Goal: Information Seeking & Learning: Learn about a topic

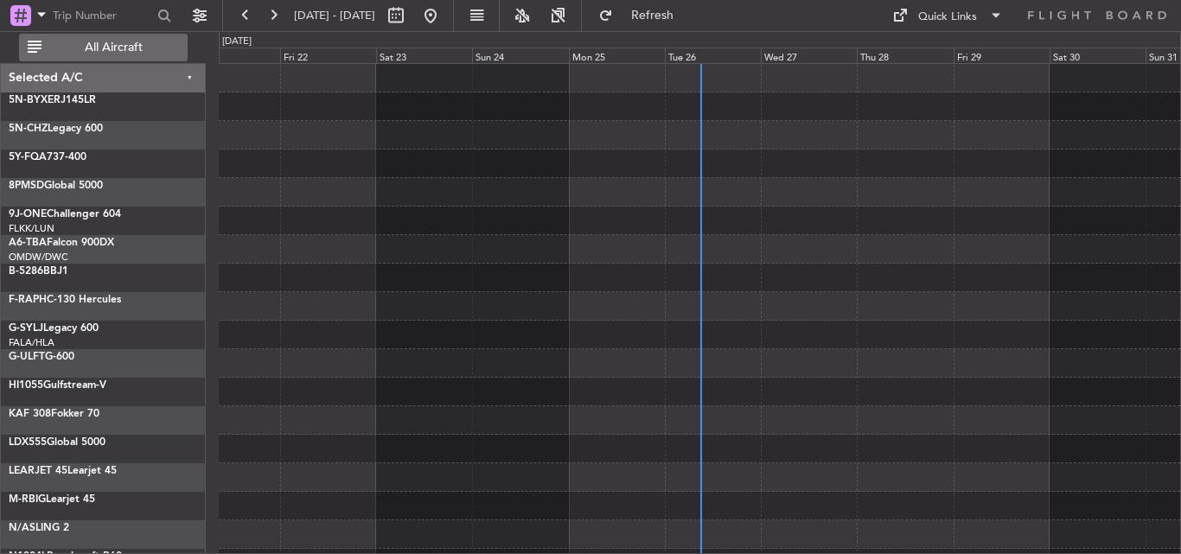
click at [161, 46] on span "All Aircraft" at bounding box center [113, 47] width 137 height 12
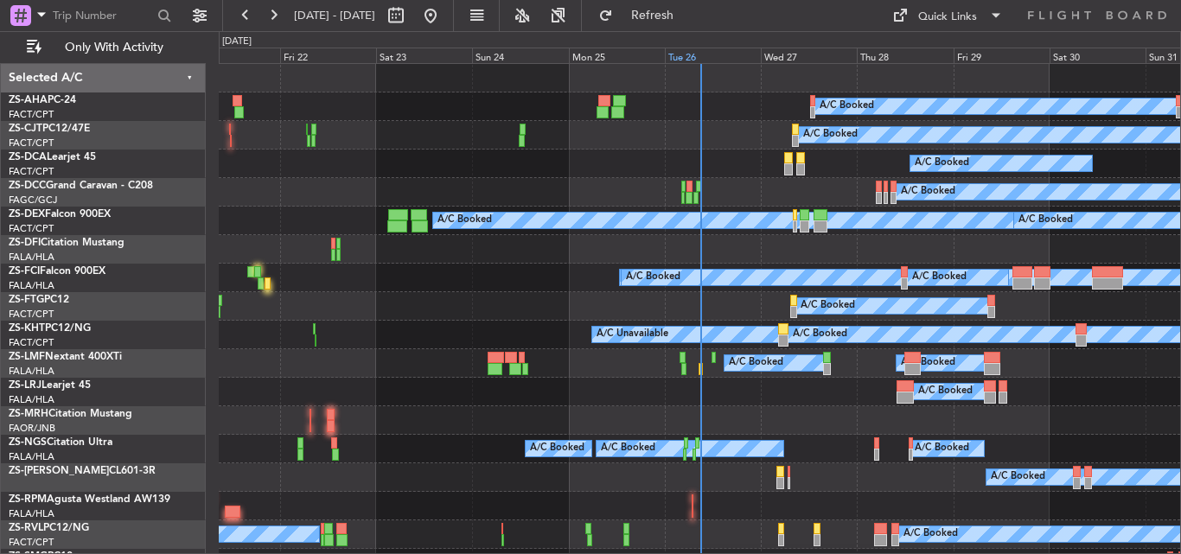
click at [678, 53] on div "Tue 26" at bounding box center [713, 56] width 96 height 16
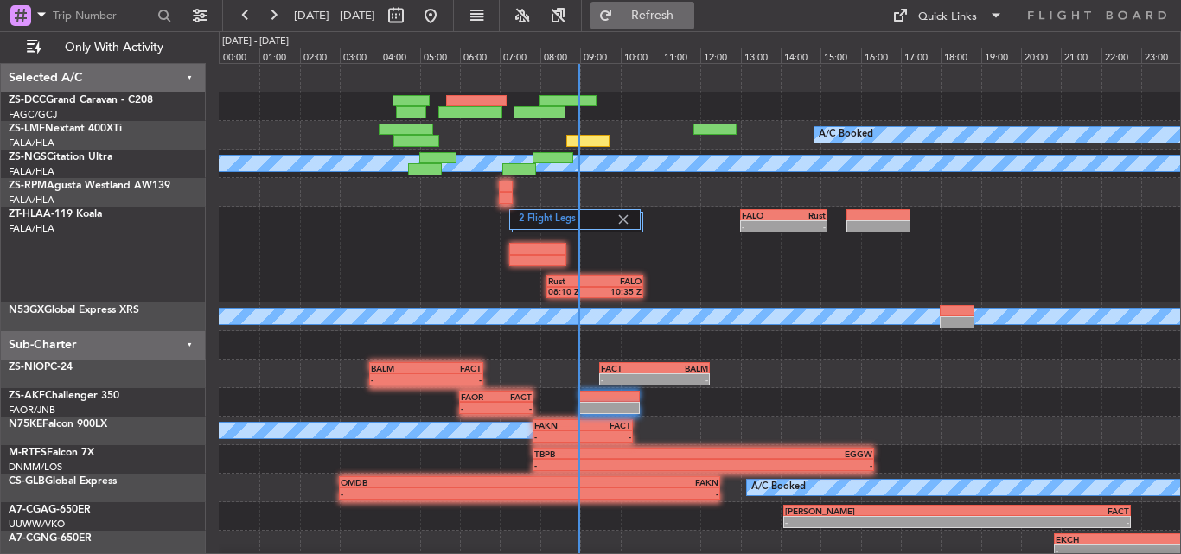
click at [689, 18] on span "Refresh" at bounding box center [652, 16] width 73 height 12
click at [270, 8] on button at bounding box center [273, 16] width 28 height 28
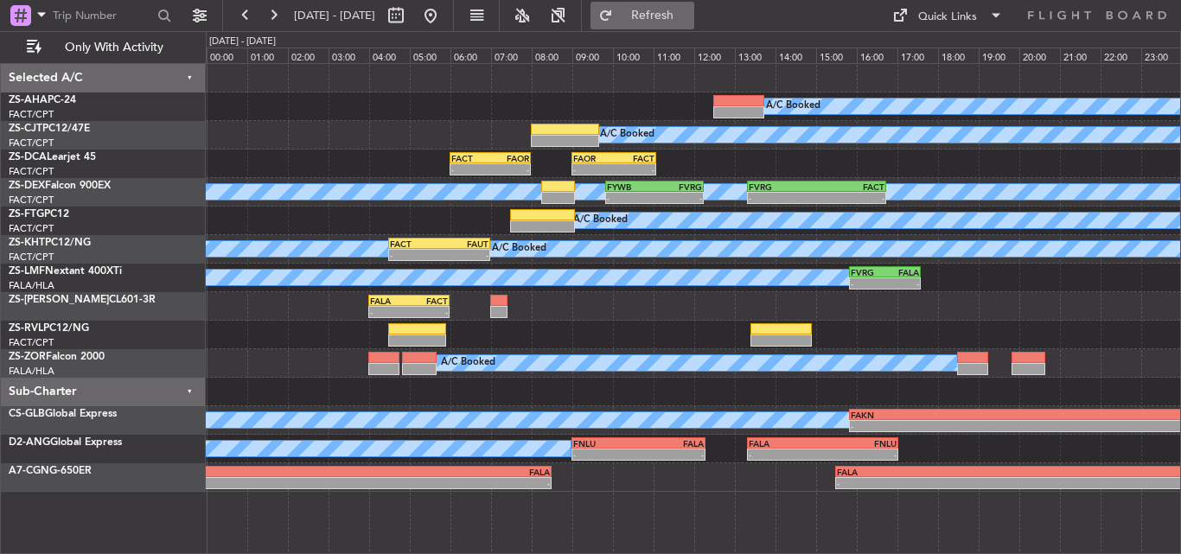
click at [689, 16] on span "Refresh" at bounding box center [652, 16] width 73 height 12
click at [444, 22] on button at bounding box center [431, 16] width 28 height 28
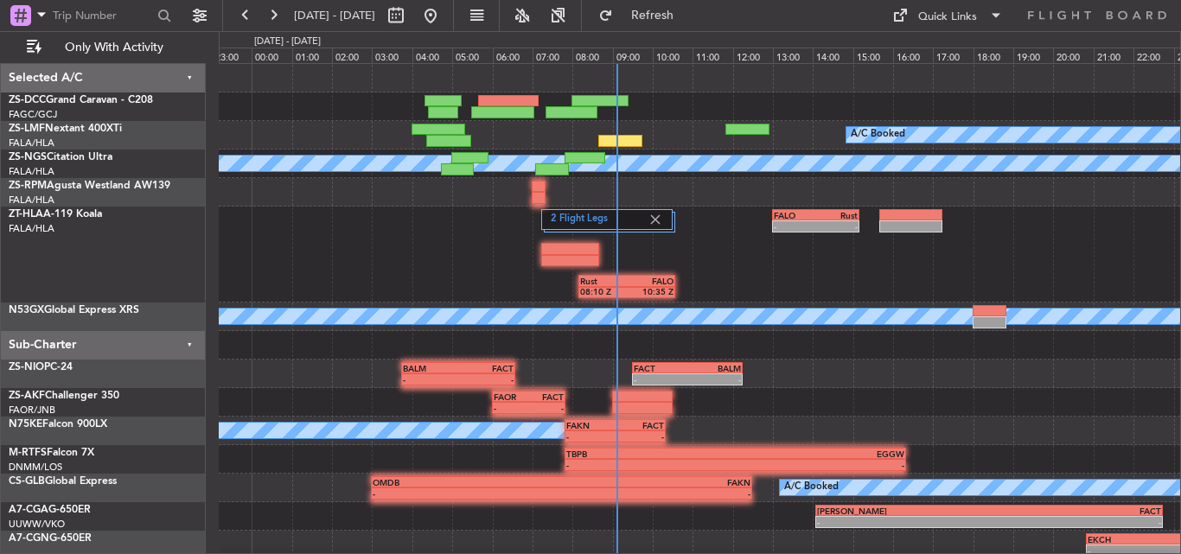
click at [468, 295] on div "- - FALO 13:00 Z Rust 15:10 Z Rust 08:10 Z FALO 10:35 Z 2 Flight Legs" at bounding box center [699, 255] width 961 height 96
click at [274, 15] on button at bounding box center [273, 16] width 28 height 28
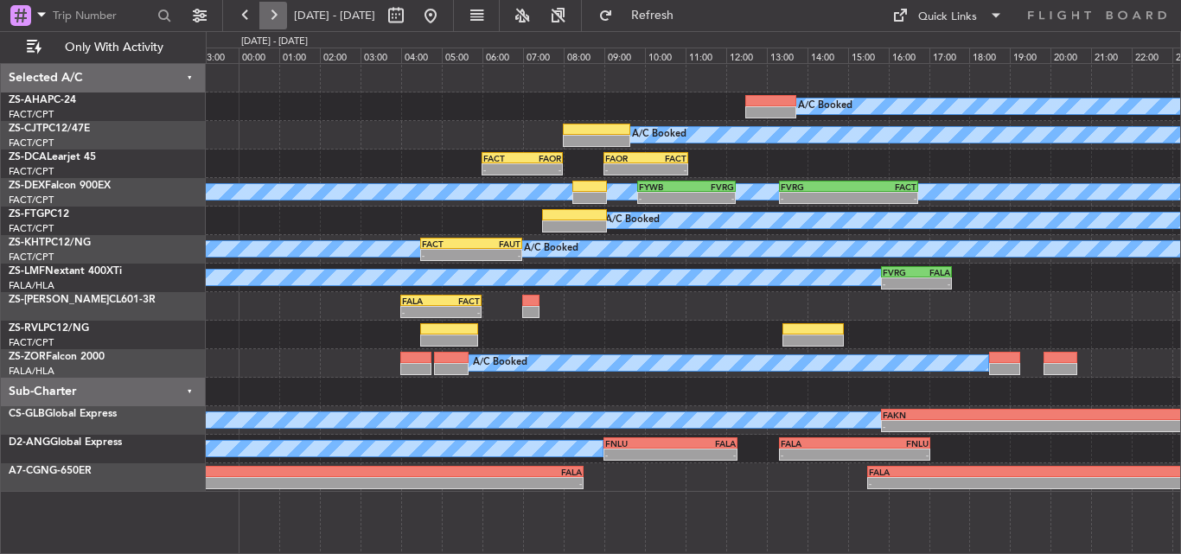
click at [274, 15] on button at bounding box center [273, 16] width 28 height 28
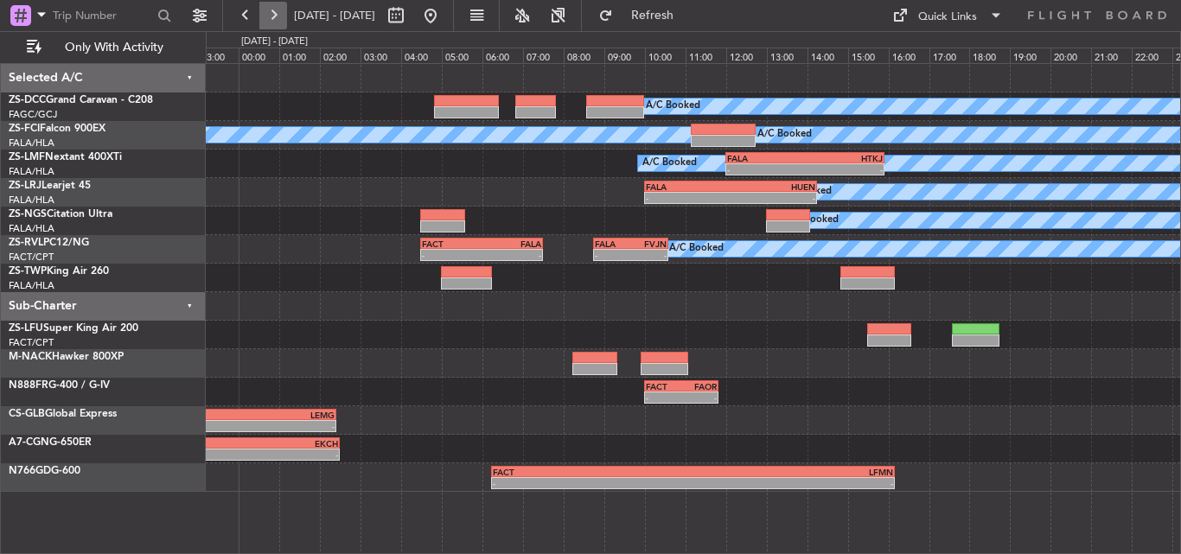
click at [274, 15] on button at bounding box center [273, 16] width 28 height 28
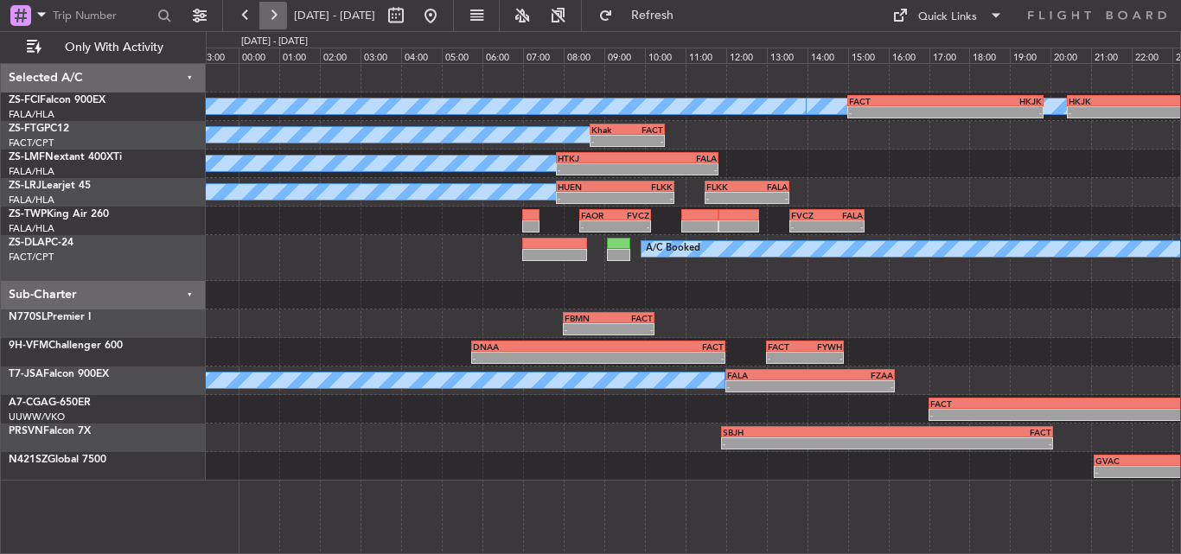
click at [274, 15] on button at bounding box center [273, 16] width 28 height 28
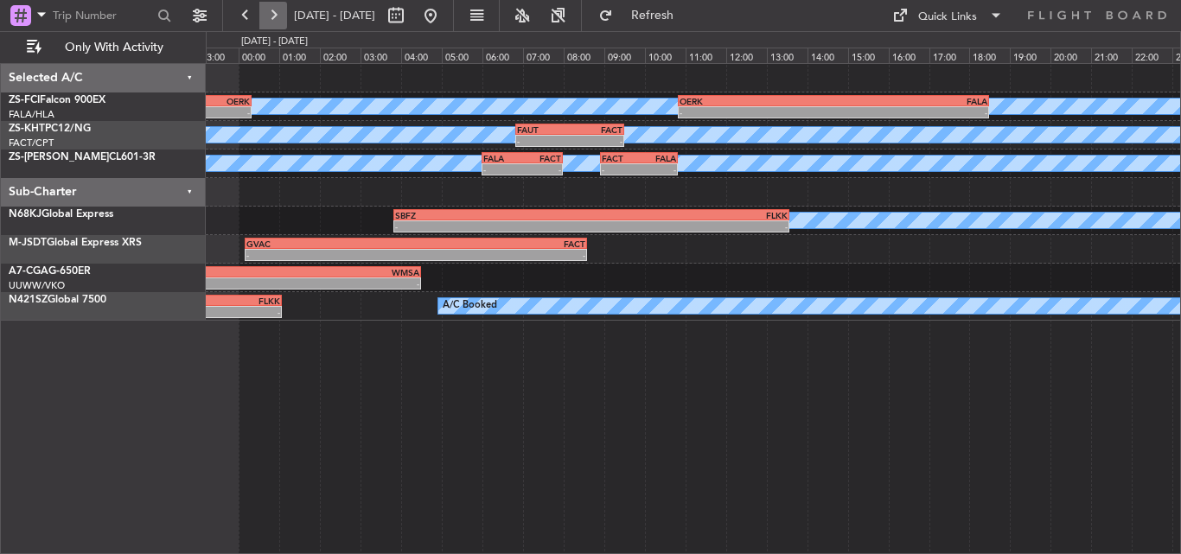
click at [274, 15] on button at bounding box center [273, 16] width 28 height 28
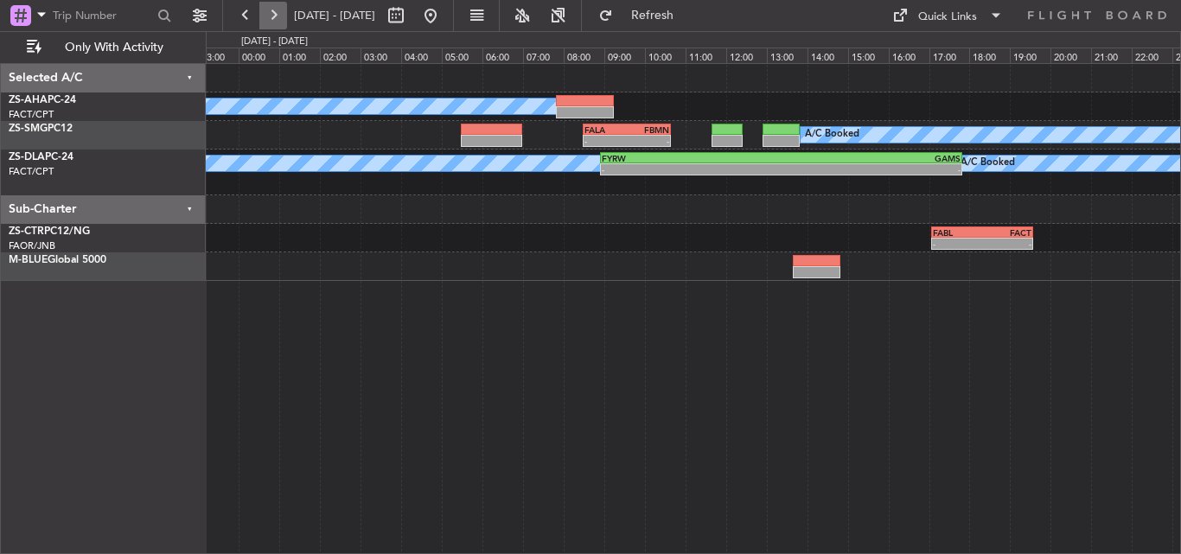
click at [274, 15] on button at bounding box center [273, 16] width 28 height 28
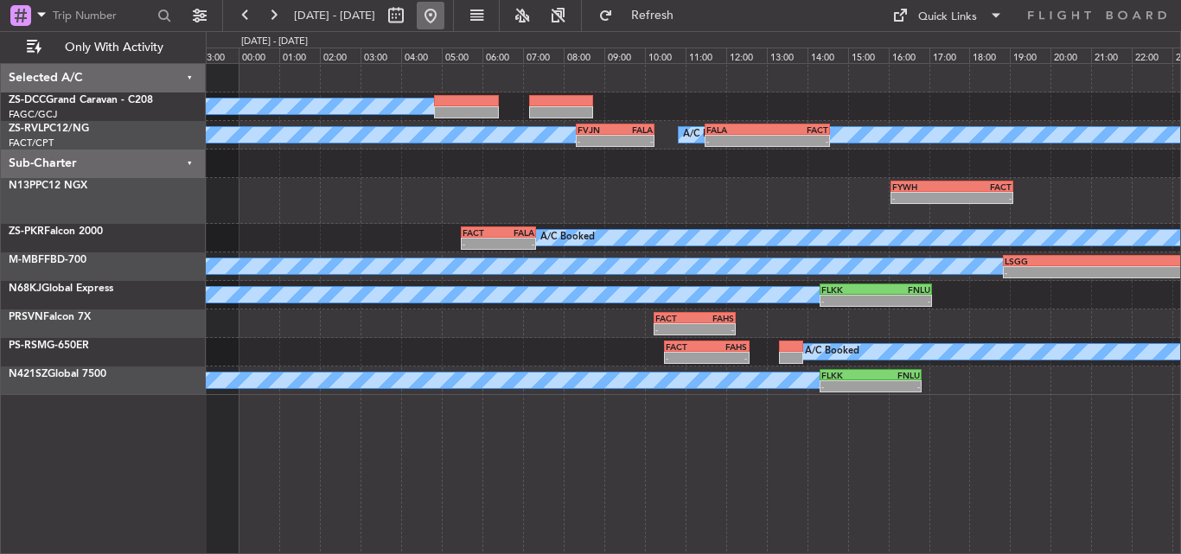
click at [444, 21] on button at bounding box center [431, 16] width 28 height 28
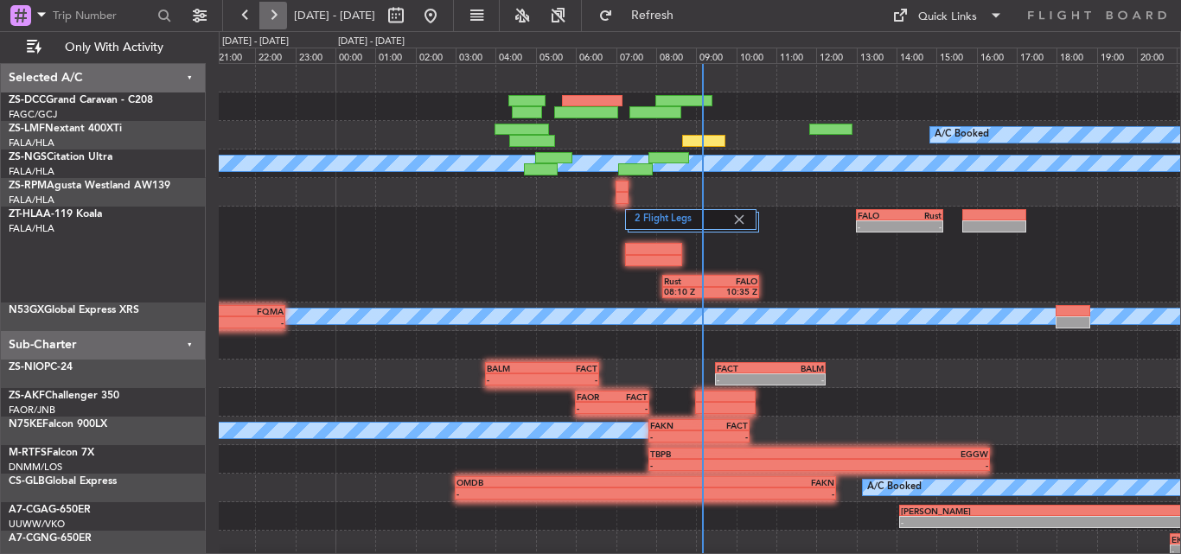
click at [274, 16] on button at bounding box center [273, 16] width 28 height 28
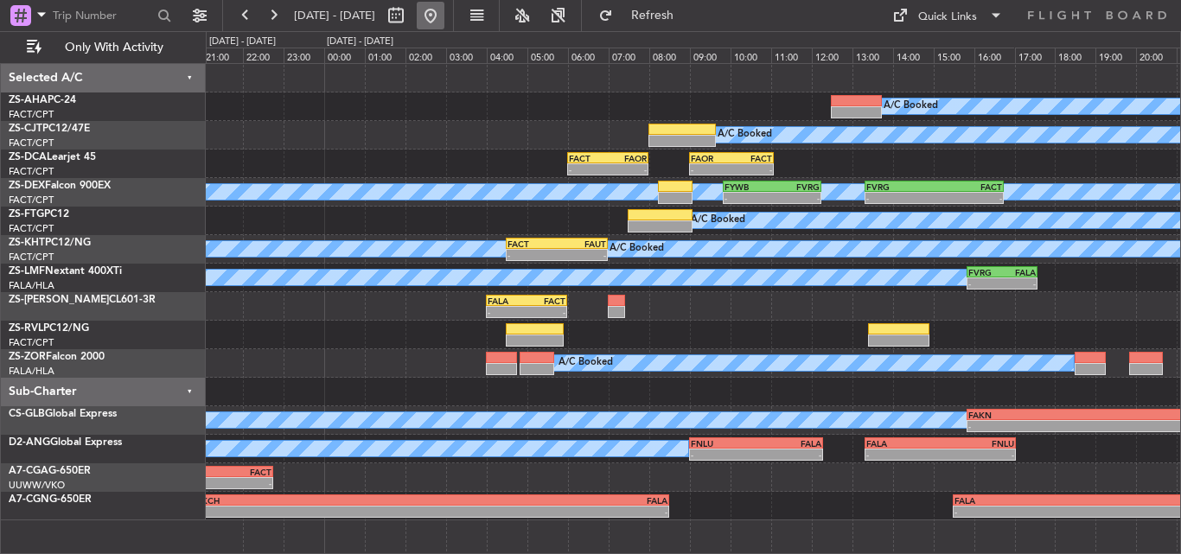
click at [444, 17] on button at bounding box center [431, 16] width 28 height 28
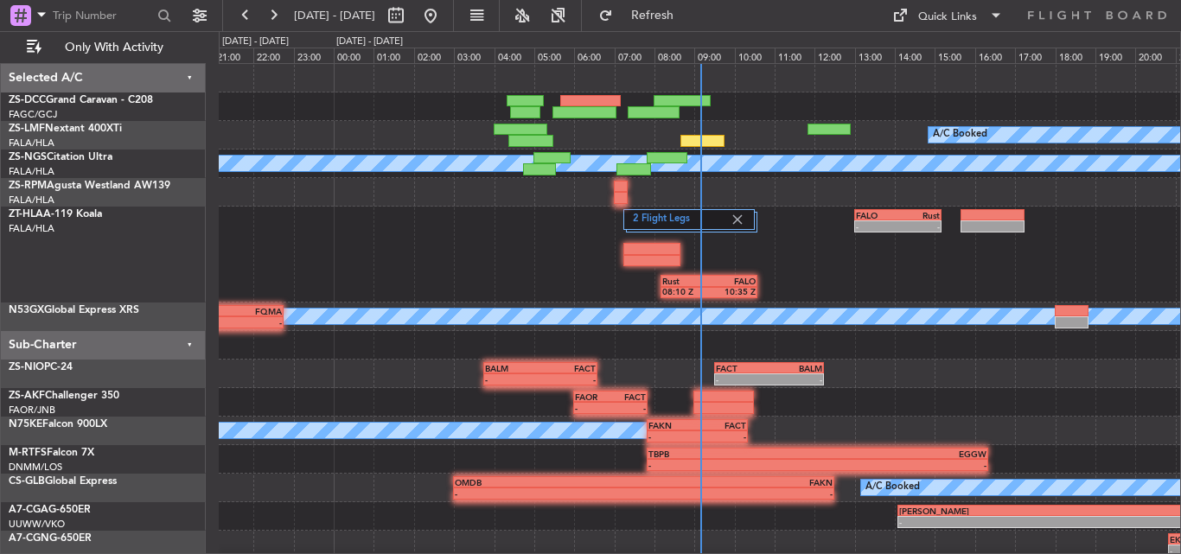
click at [467, 266] on div "- - FALO 13:00 Z Rust 15:10 Z Rust 08:10 Z FALO 10:35 Z 2 Flight Legs" at bounding box center [699, 255] width 961 height 96
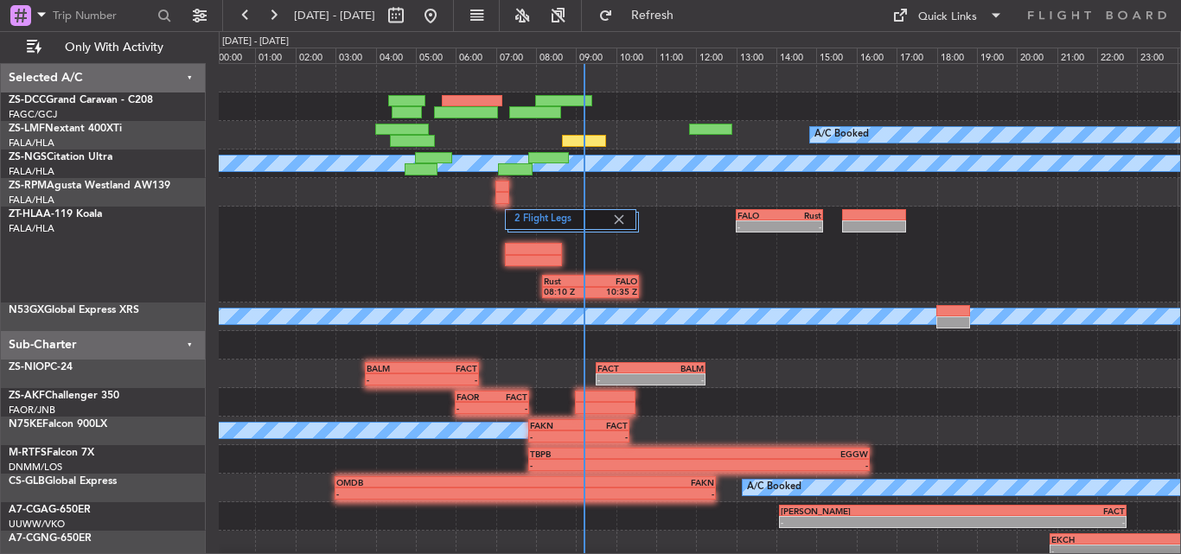
click at [658, 240] on div "A/C Booked A/C Booked A/C Booked A/C Booked - - FALO 13:00 Z Rust 15:10 Z Rust …" at bounding box center [699, 326] width 961 height 524
click at [786, 424] on div "- - FAKN 07:50 Z FACT 10:20 Z A/C Booked" at bounding box center [699, 431] width 961 height 29
click at [267, 16] on button at bounding box center [273, 16] width 28 height 28
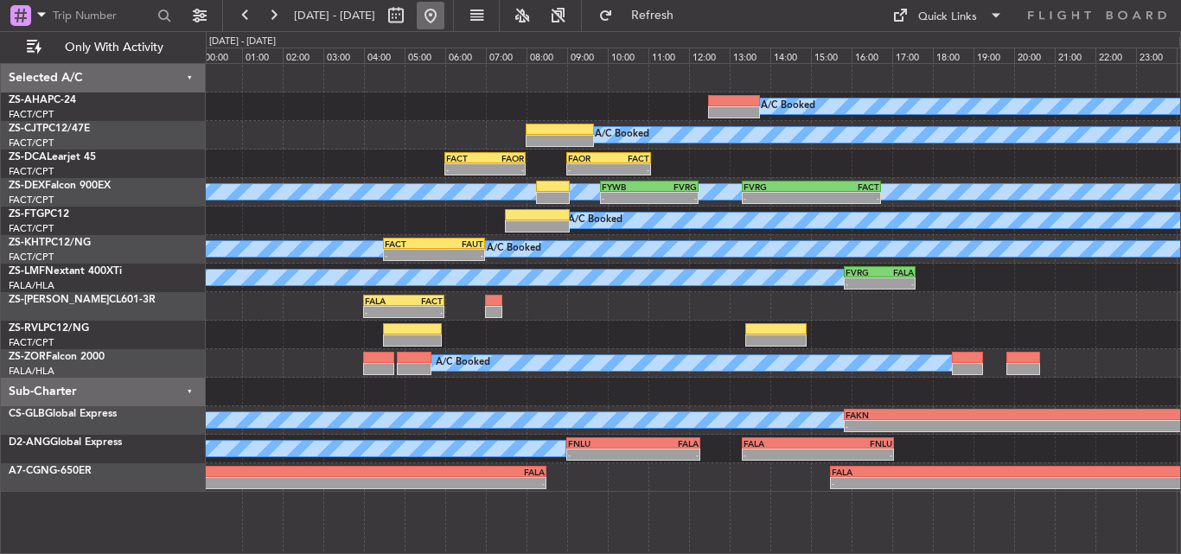
click at [444, 16] on button at bounding box center [431, 16] width 28 height 28
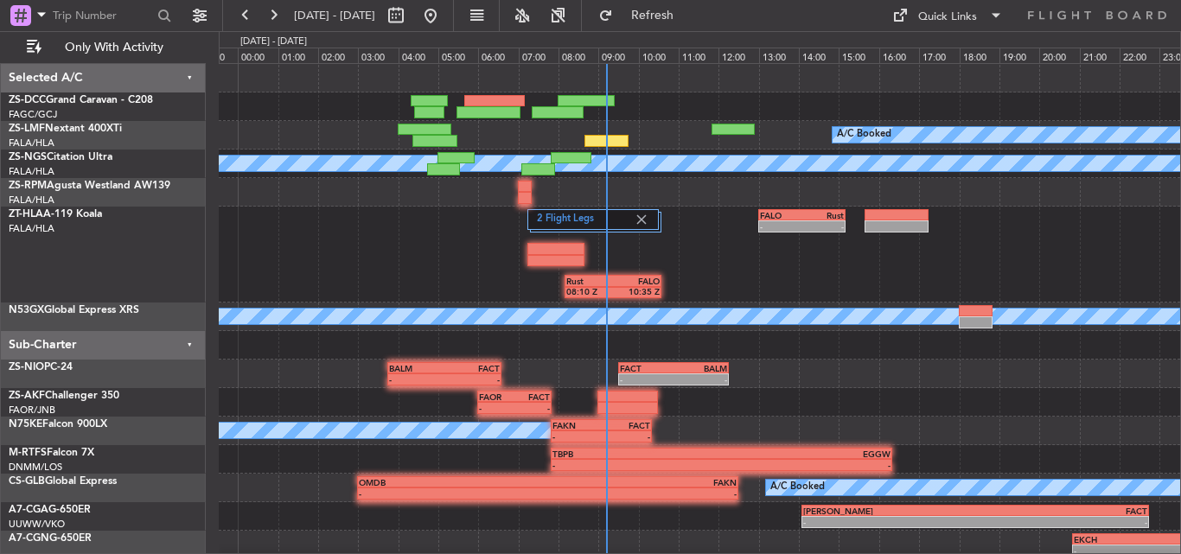
click at [428, 244] on div "- - FALO 13:00 Z Rust 15:10 Z Rust 08:10 Z FALO 10:35 Z 2 Flight Legs" at bounding box center [699, 255] width 961 height 96
click at [274, 6] on button at bounding box center [273, 16] width 28 height 28
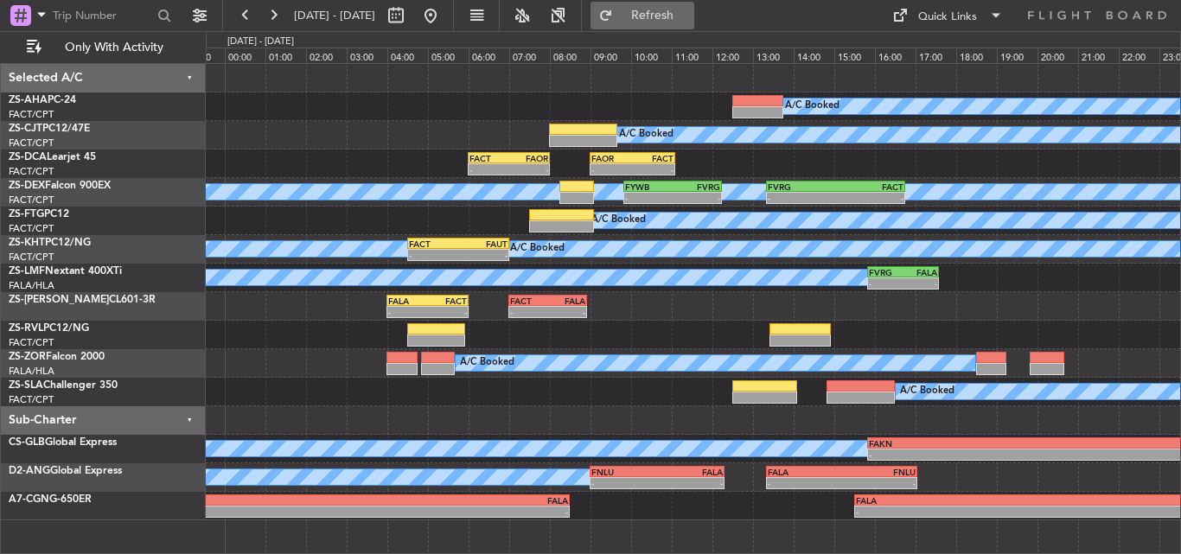
click at [694, 3] on button "Refresh" at bounding box center [642, 16] width 104 height 28
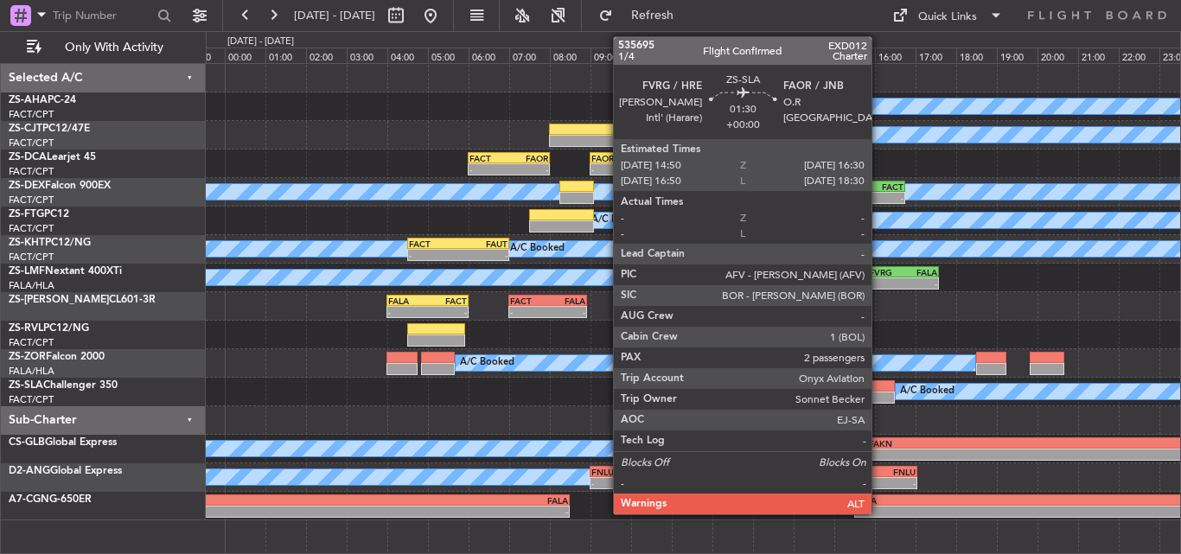
click at [879, 391] on div at bounding box center [860, 386] width 68 height 12
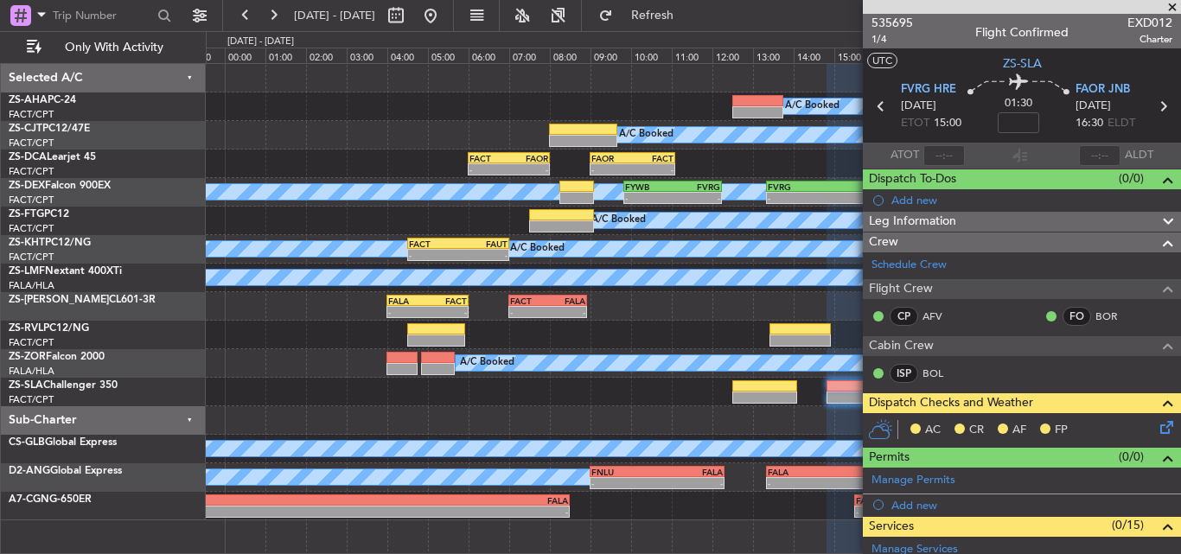
click at [1173, 3] on span at bounding box center [1171, 8] width 17 height 16
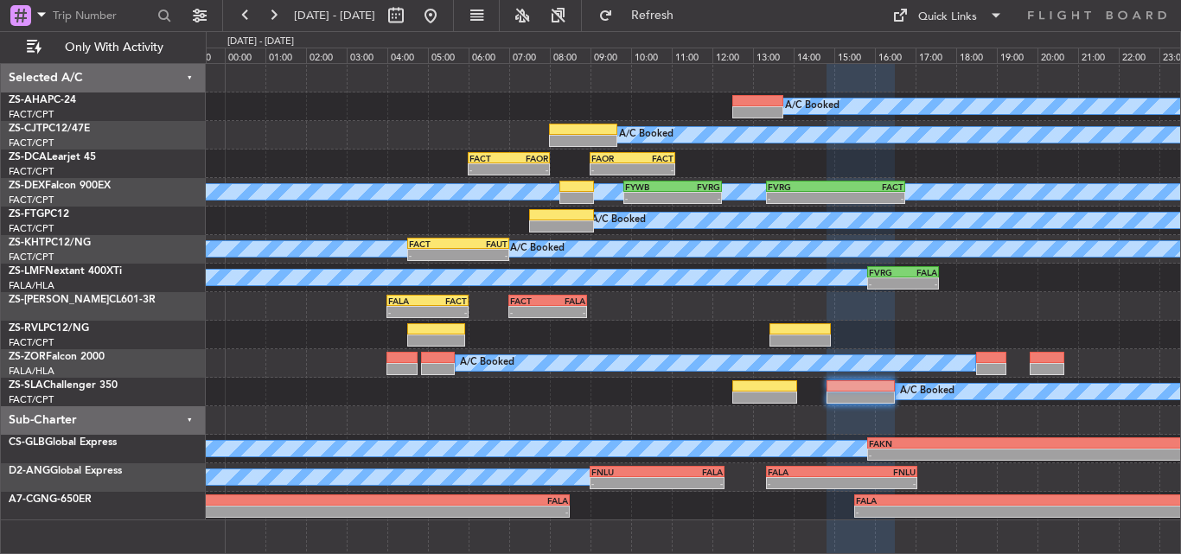
type input "0"
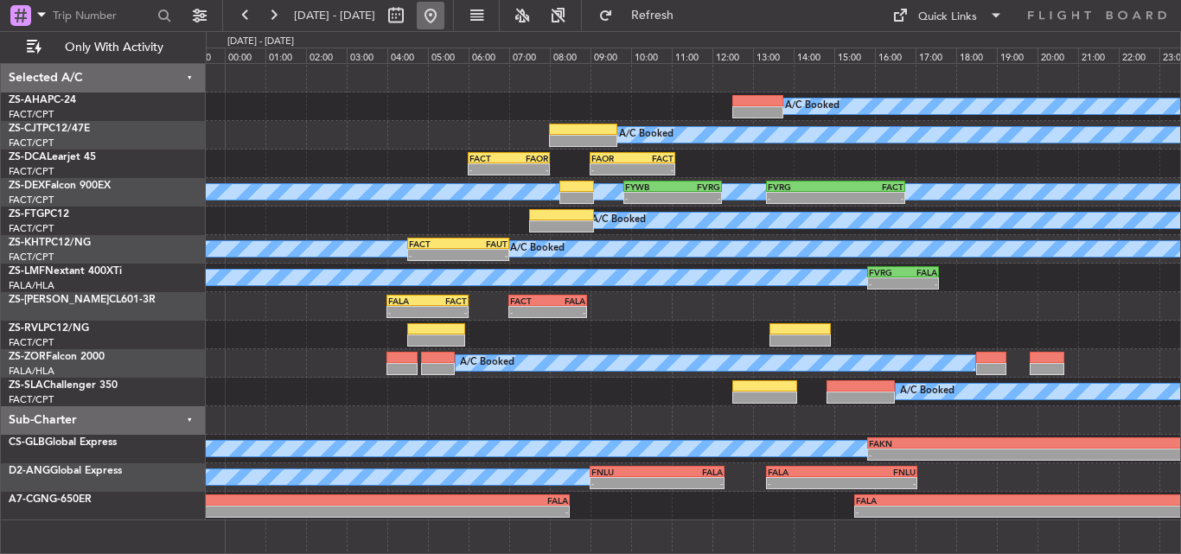
click at [444, 7] on button at bounding box center [431, 16] width 28 height 28
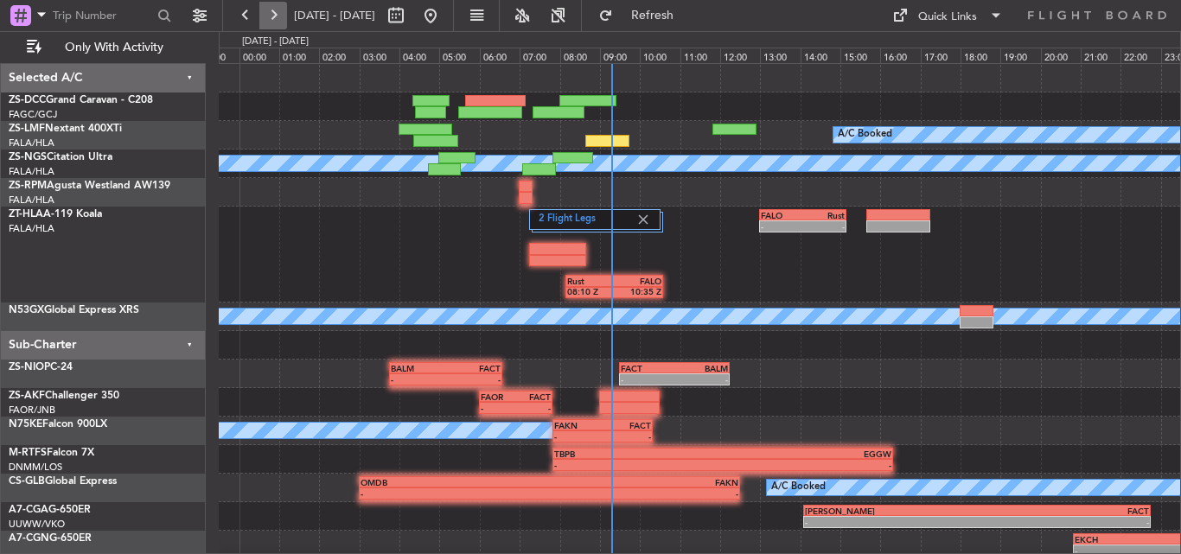
click at [280, 13] on button at bounding box center [273, 16] width 28 height 28
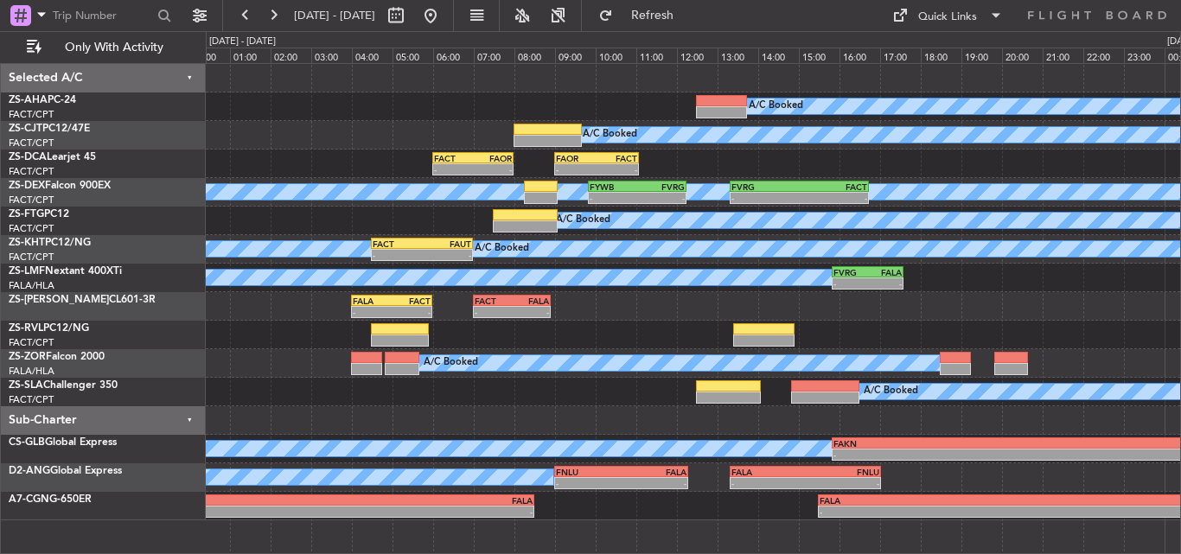
click at [411, 105] on div "A/C Booked" at bounding box center [693, 106] width 974 height 29
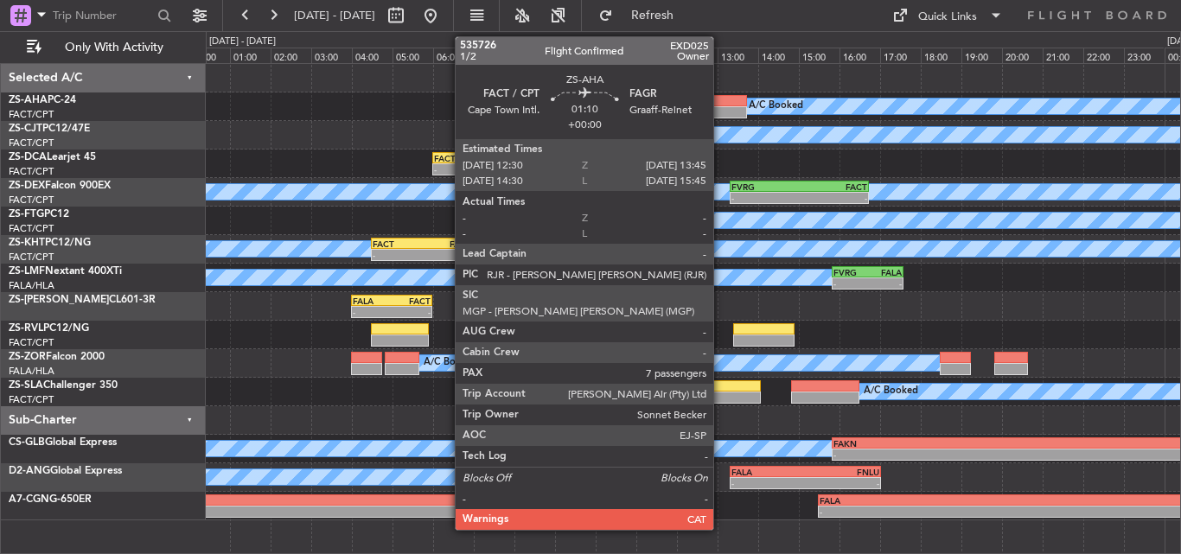
click at [721, 105] on div at bounding box center [721, 101] width 51 height 12
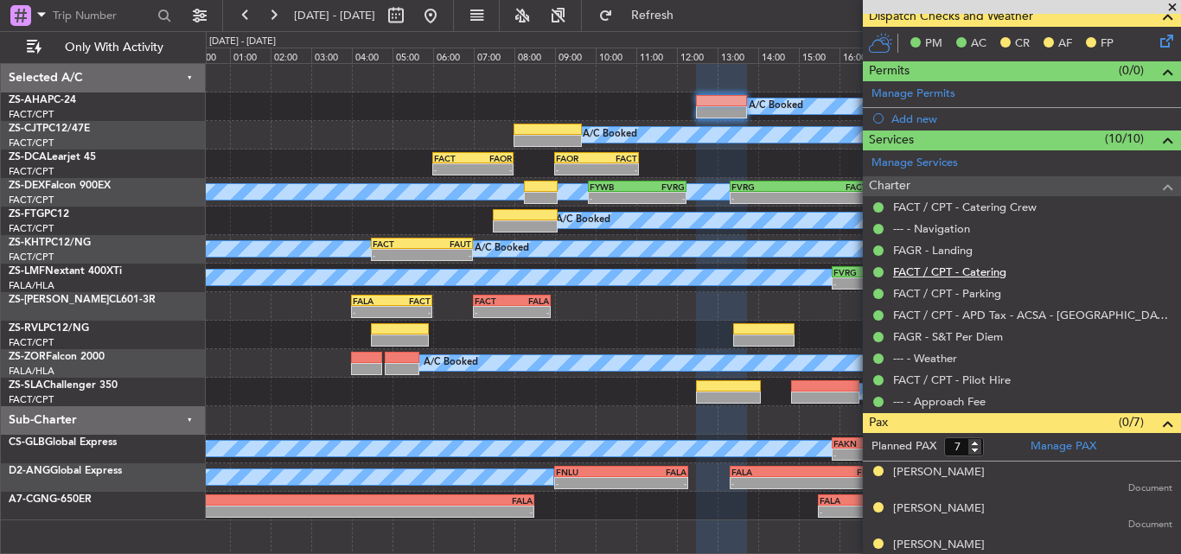
scroll to position [360, 0]
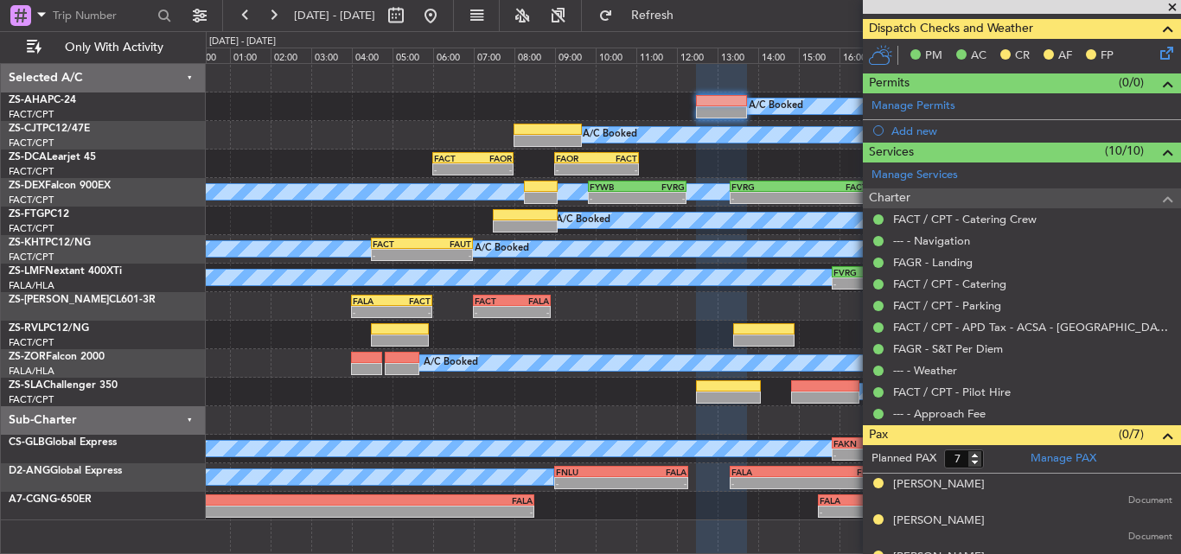
click at [1169, 6] on span at bounding box center [1171, 8] width 17 height 16
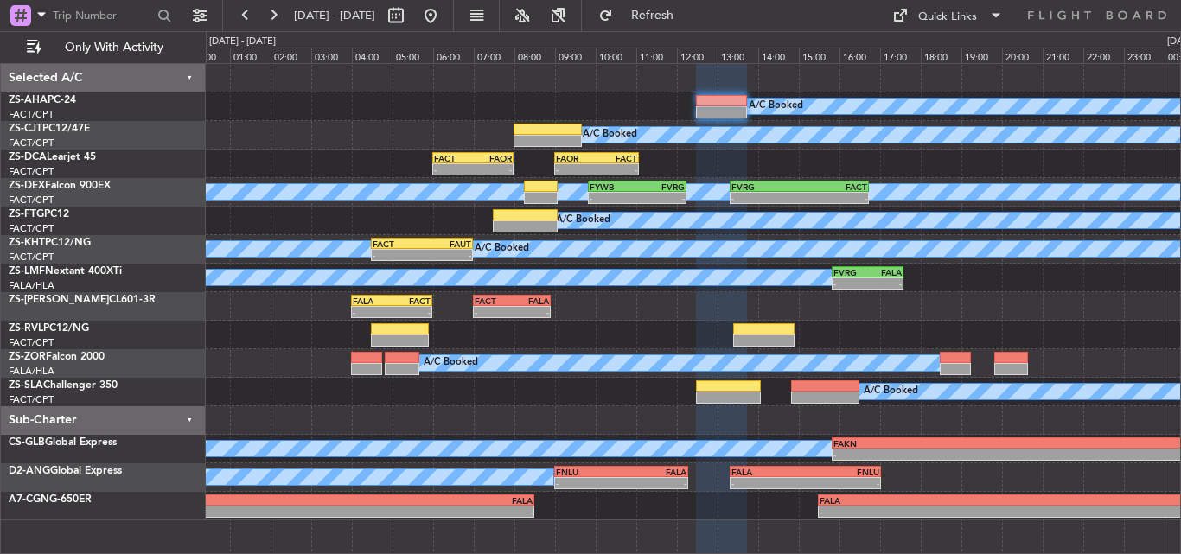
type input "0"
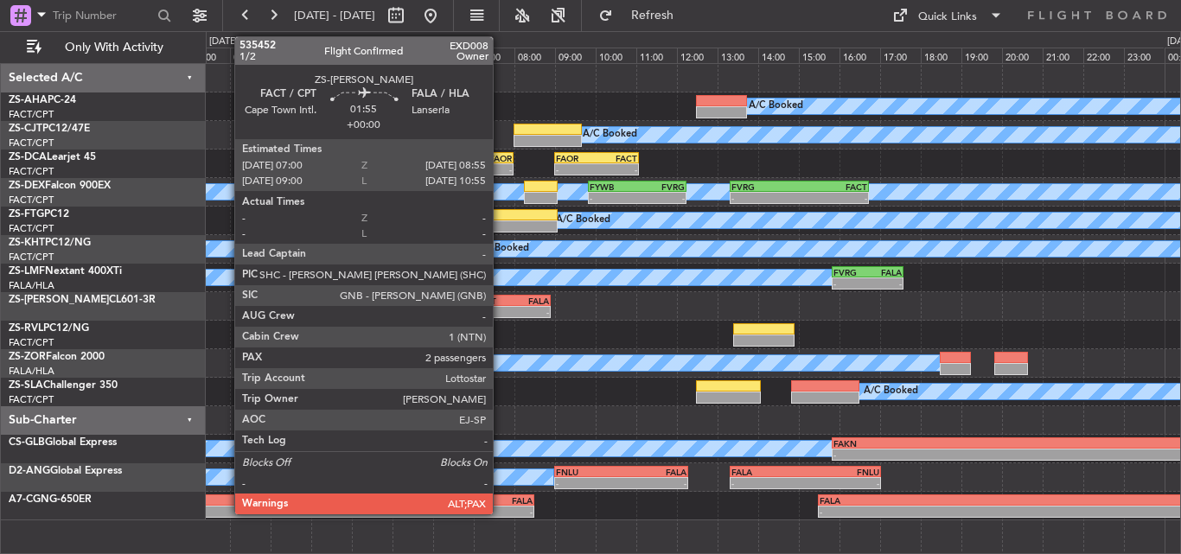
click at [500, 313] on div "-" at bounding box center [493, 312] width 37 height 10
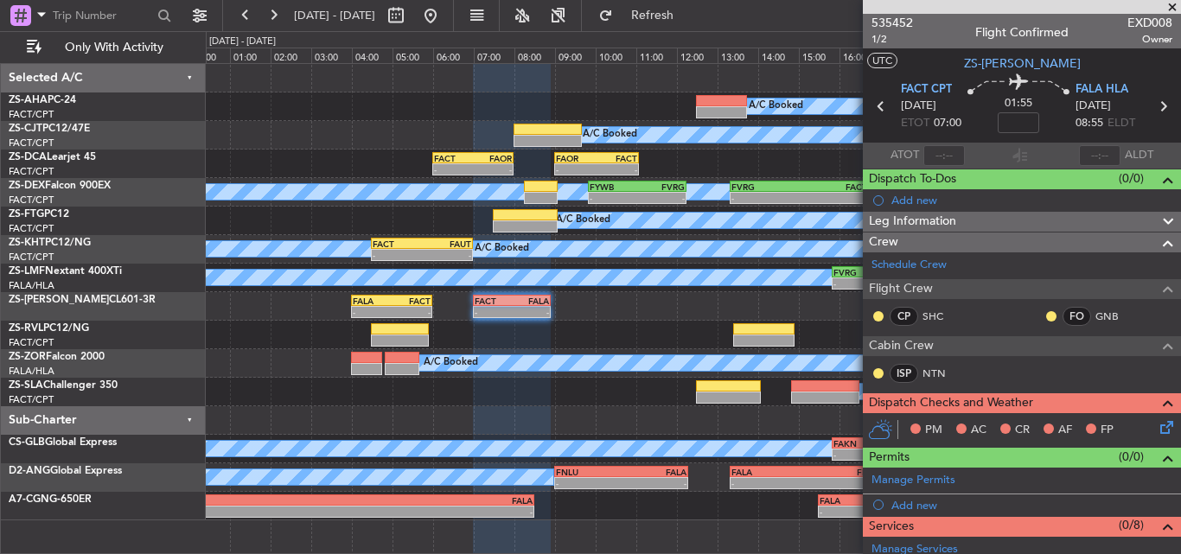
click at [1171, 9] on span at bounding box center [1171, 8] width 17 height 16
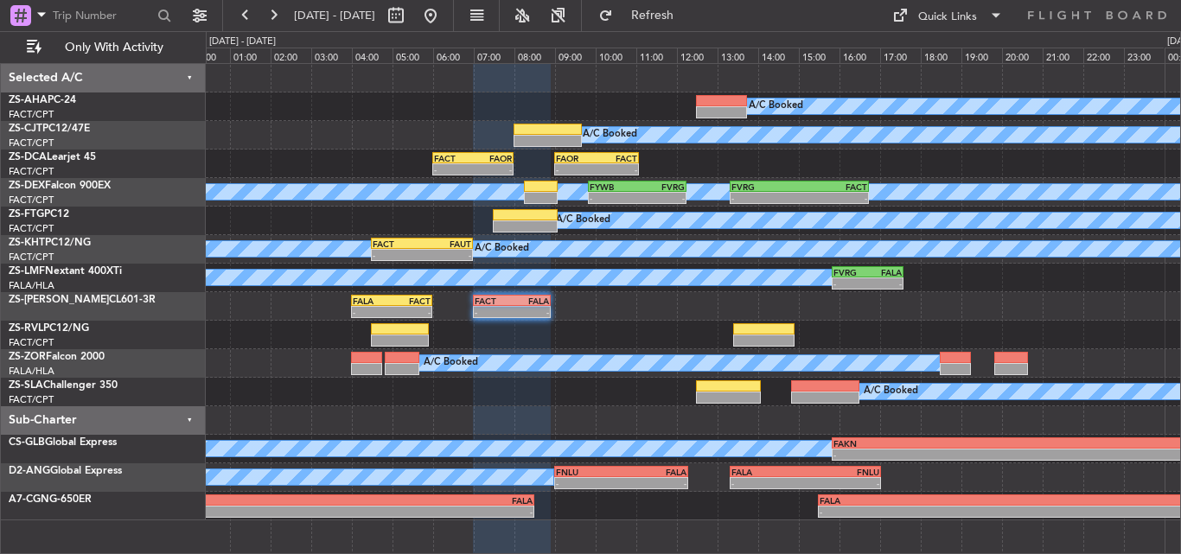
type input "0"
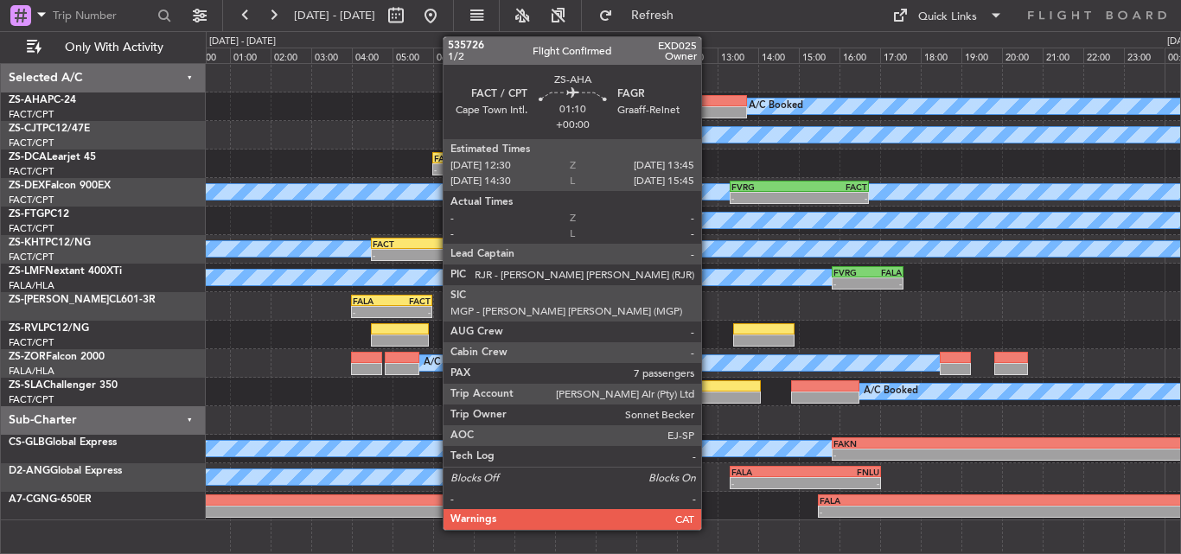
click at [709, 103] on div at bounding box center [721, 101] width 51 height 12
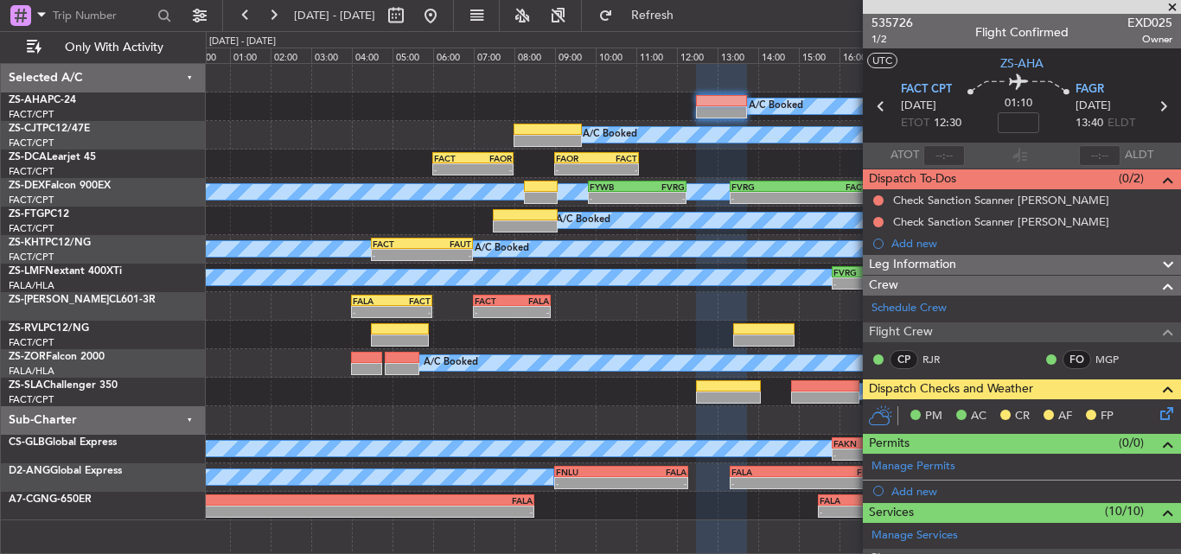
click at [1168, 6] on span at bounding box center [1171, 8] width 17 height 16
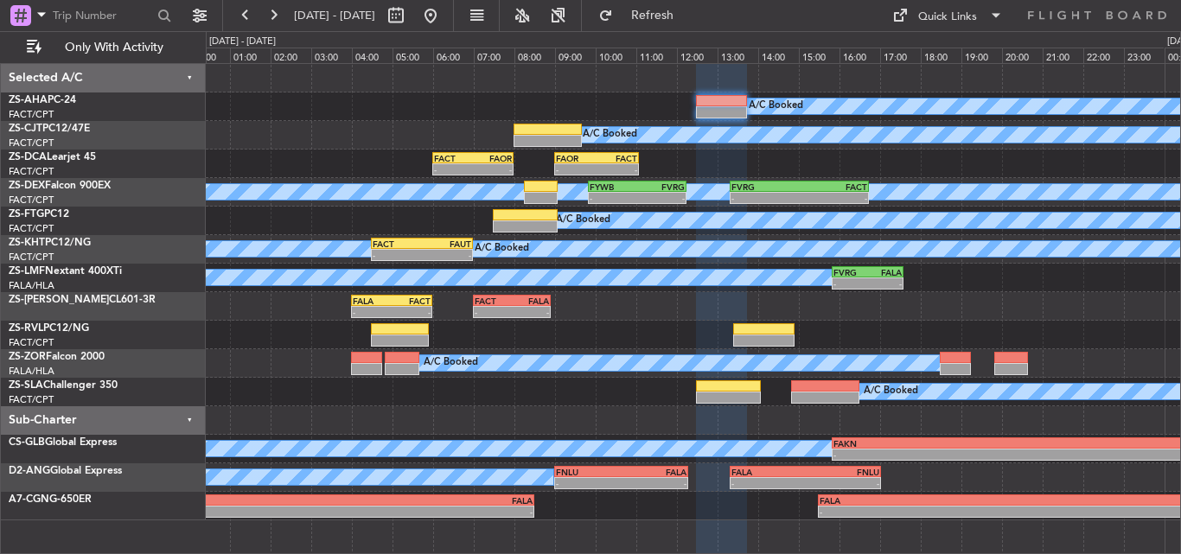
type input "0"
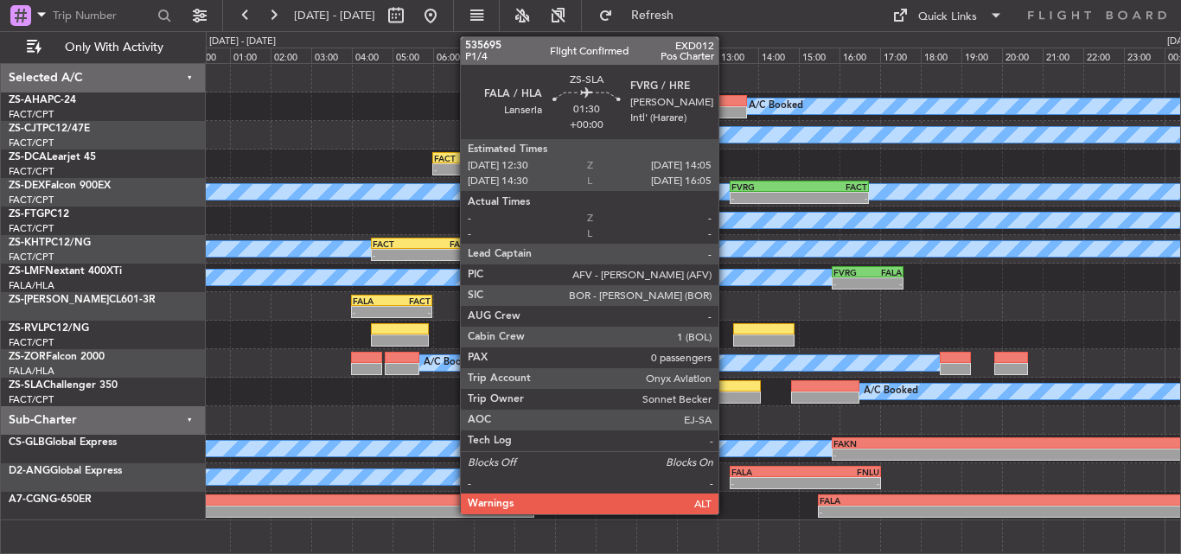
click at [409, 424] on div at bounding box center [693, 420] width 974 height 29
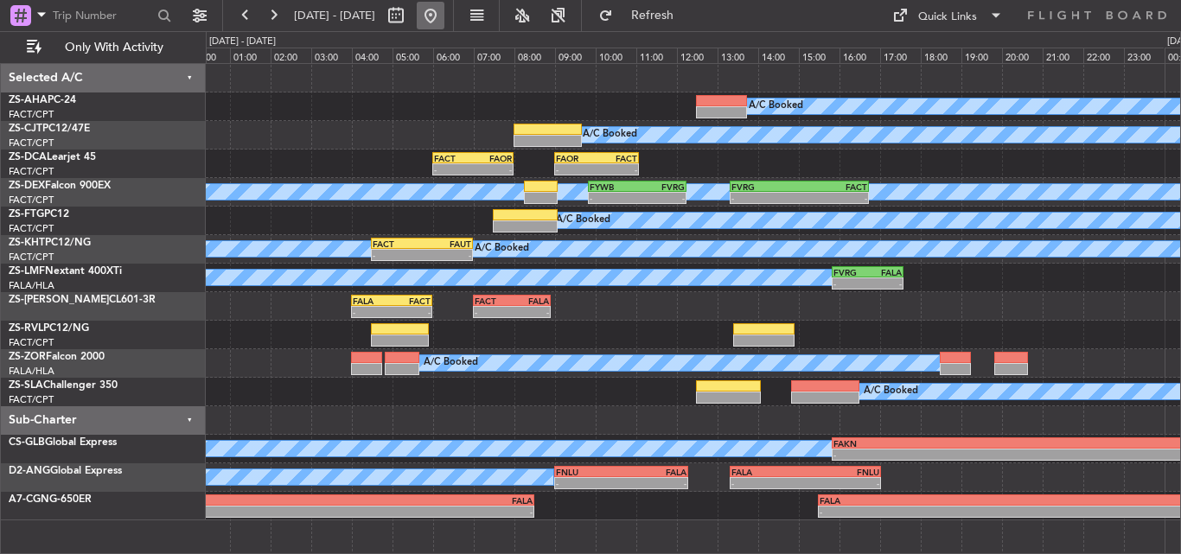
click at [444, 24] on button at bounding box center [431, 16] width 28 height 28
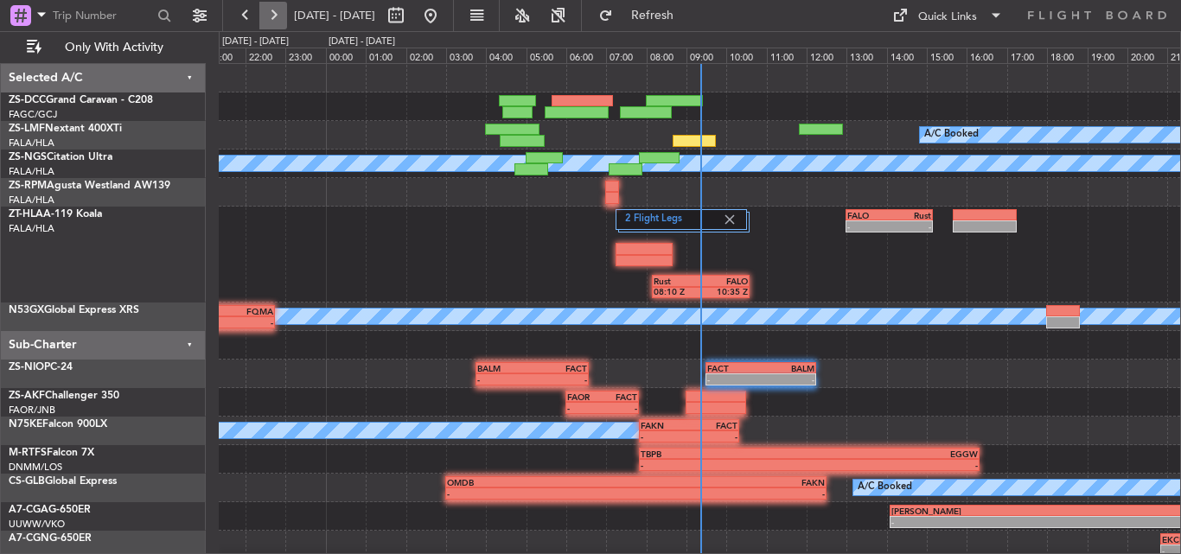
click at [279, 10] on button at bounding box center [273, 16] width 28 height 28
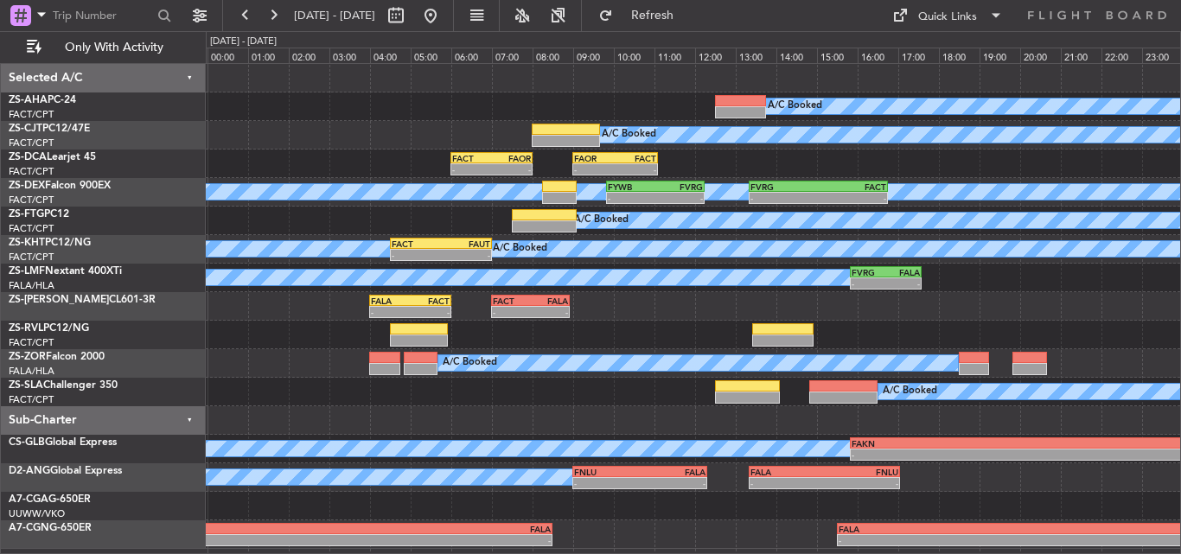
click at [674, 399] on div "A/C Booked" at bounding box center [693, 392] width 974 height 29
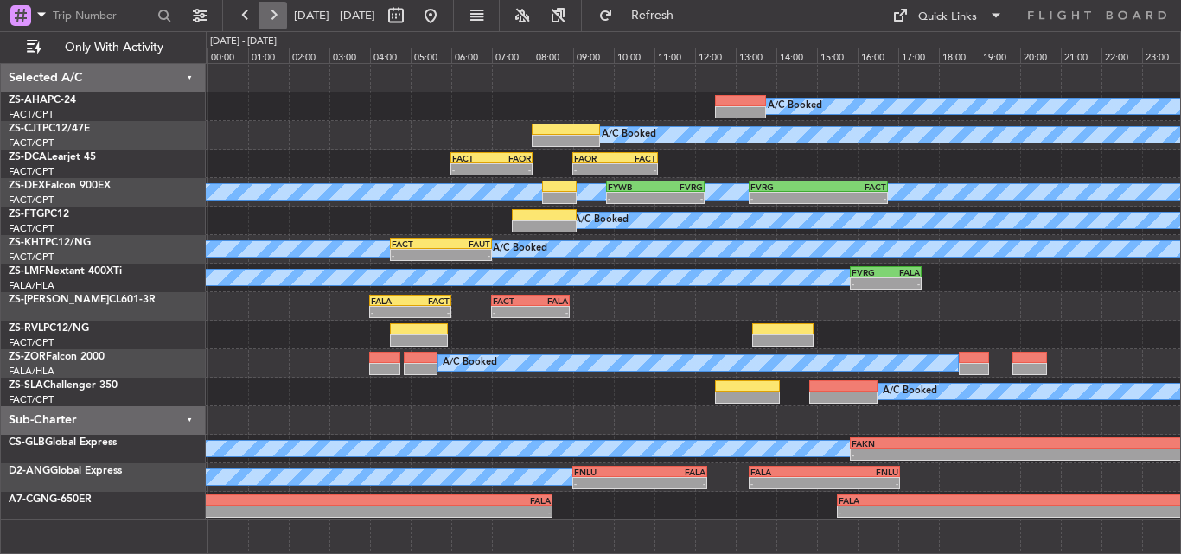
click at [269, 10] on button at bounding box center [273, 16] width 28 height 28
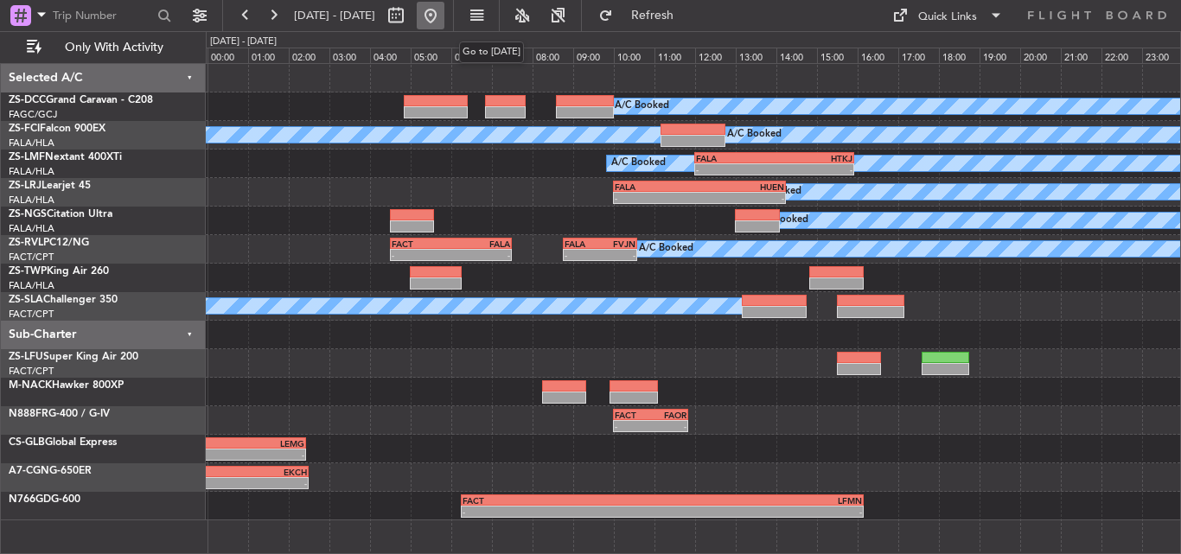
click at [444, 11] on button at bounding box center [431, 16] width 28 height 28
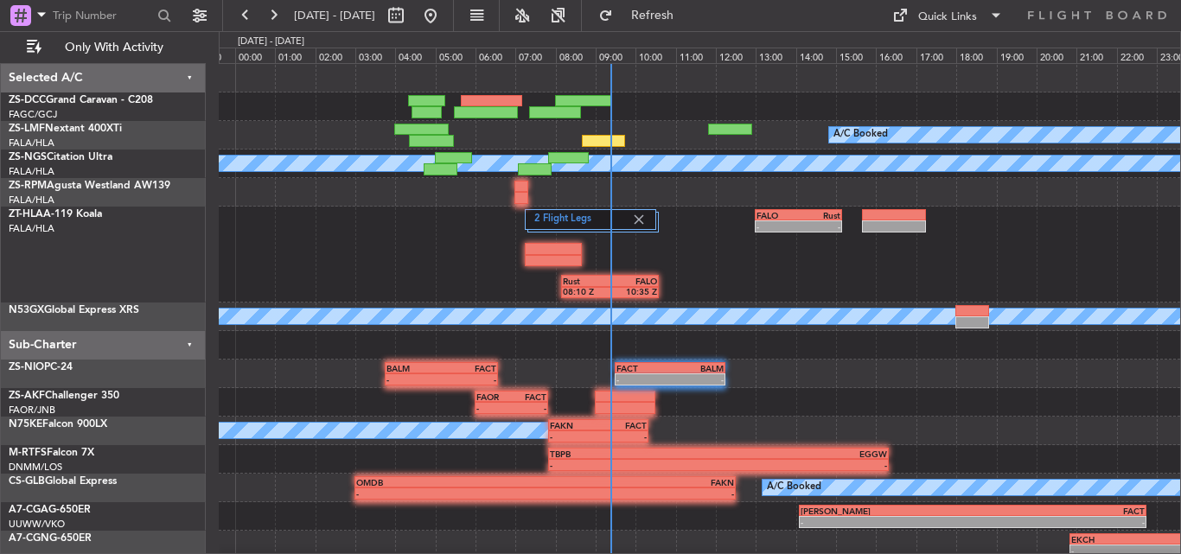
click at [500, 265] on div "- - FALO 13:00 Z Rust 15:10 Z 2 Flight Legs Rust 08:10 Z FALO 10:35 Z" at bounding box center [699, 255] width 961 height 96
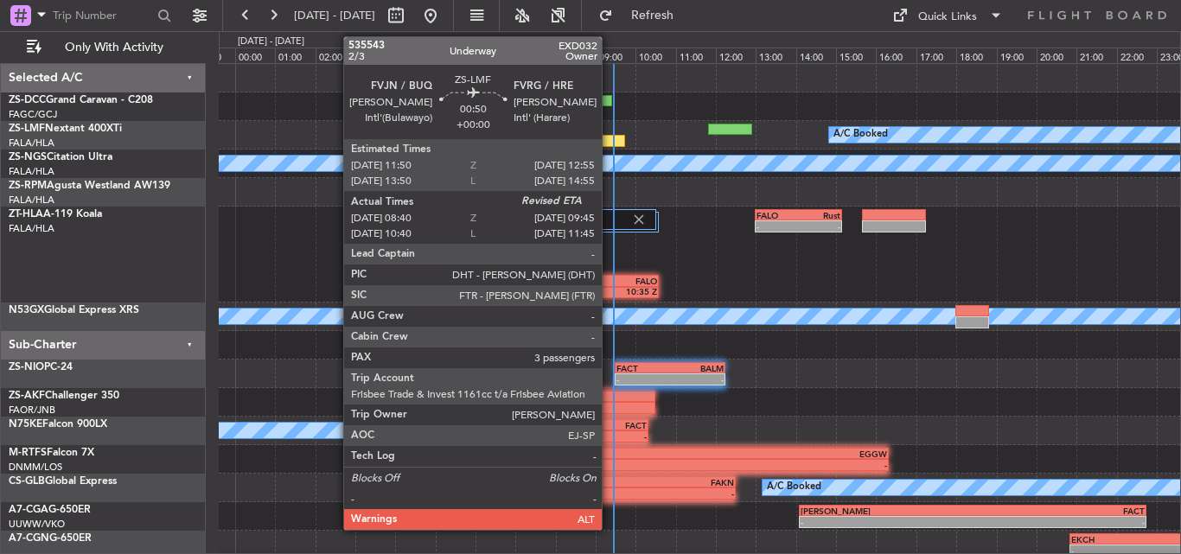
click at [609, 141] on div at bounding box center [604, 141] width 44 height 12
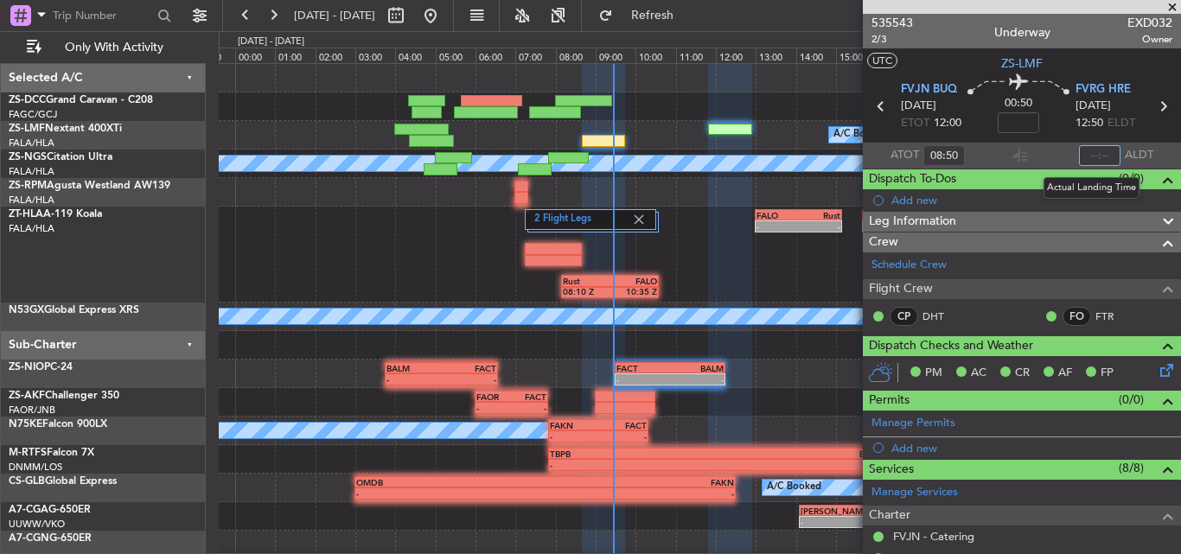
click at [1093, 153] on input "text" at bounding box center [1099, 155] width 41 height 21
type input "09:27"
click at [1170, 9] on span at bounding box center [1171, 8] width 17 height 16
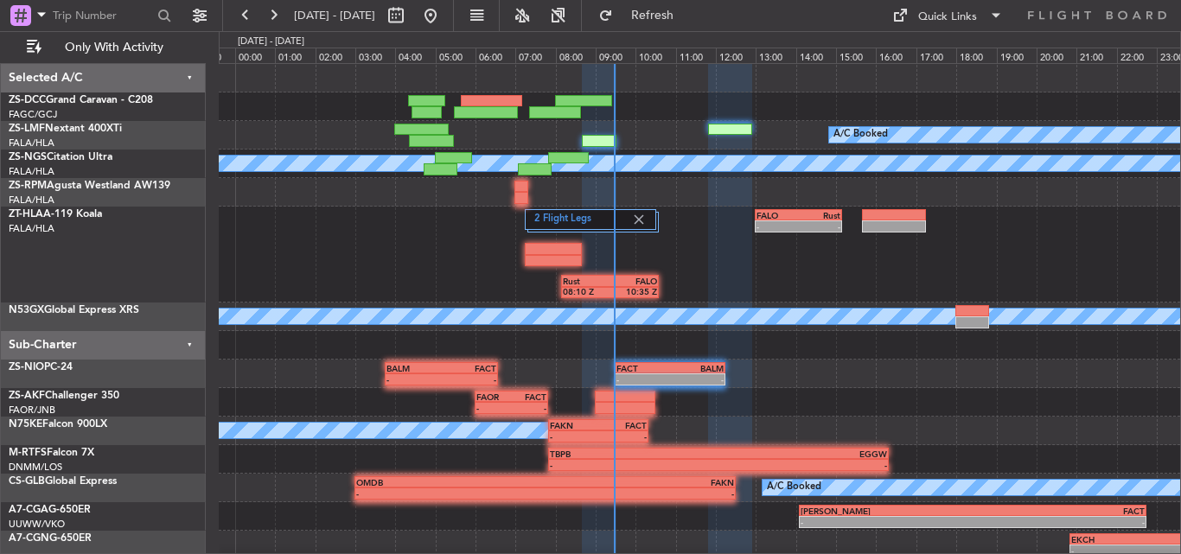
type input "0"
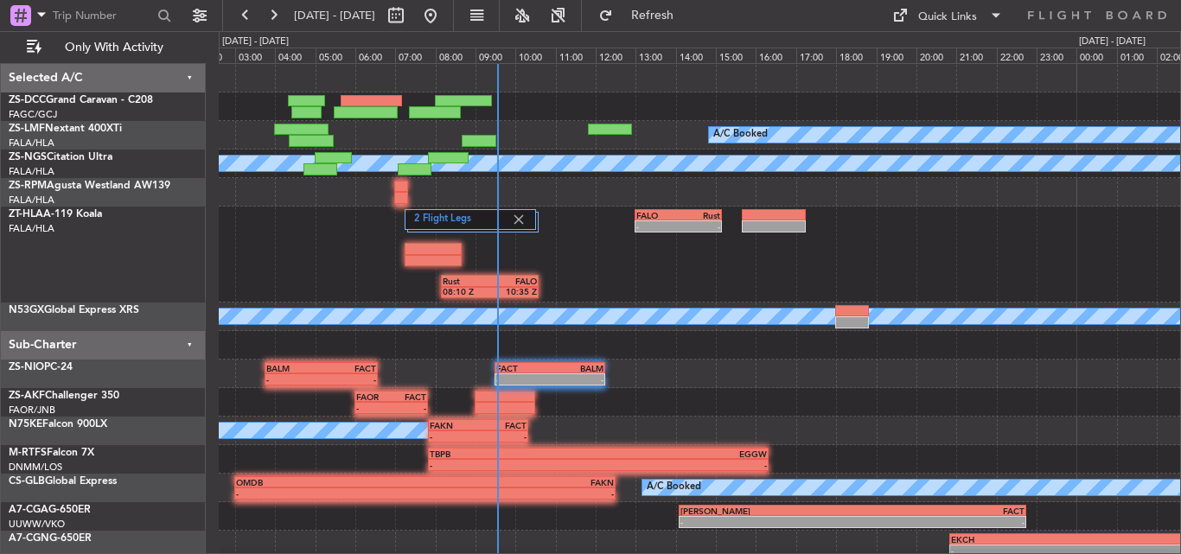
click at [291, 264] on div "2 Flight Legs - - FALO 13:00 Z Rust 15:10 Z Rust 08:10 Z FALO 10:35 Z" at bounding box center [699, 255] width 961 height 96
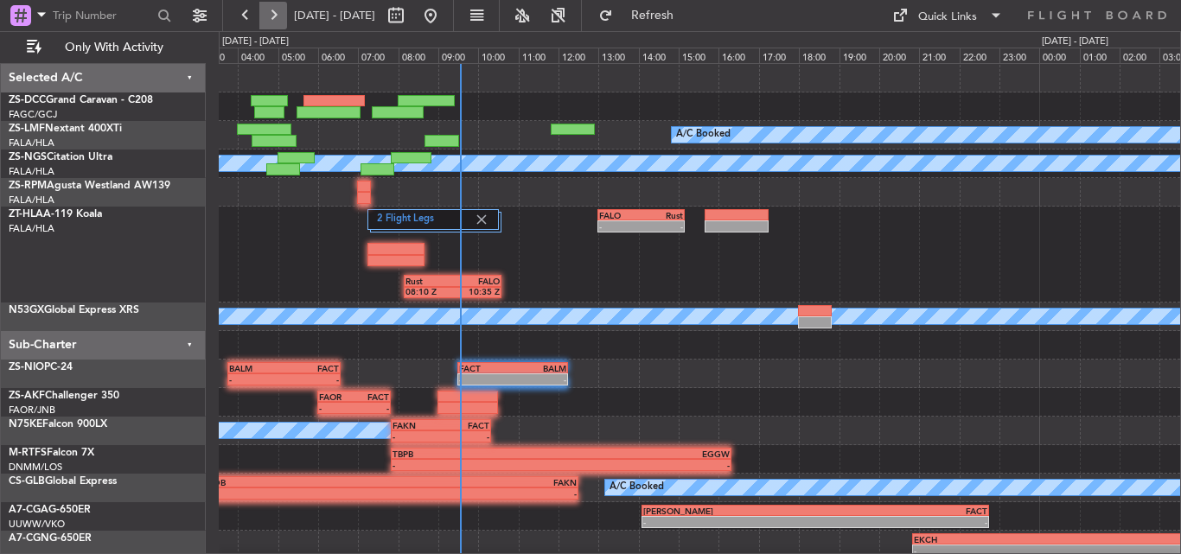
click at [278, 11] on button at bounding box center [273, 16] width 28 height 28
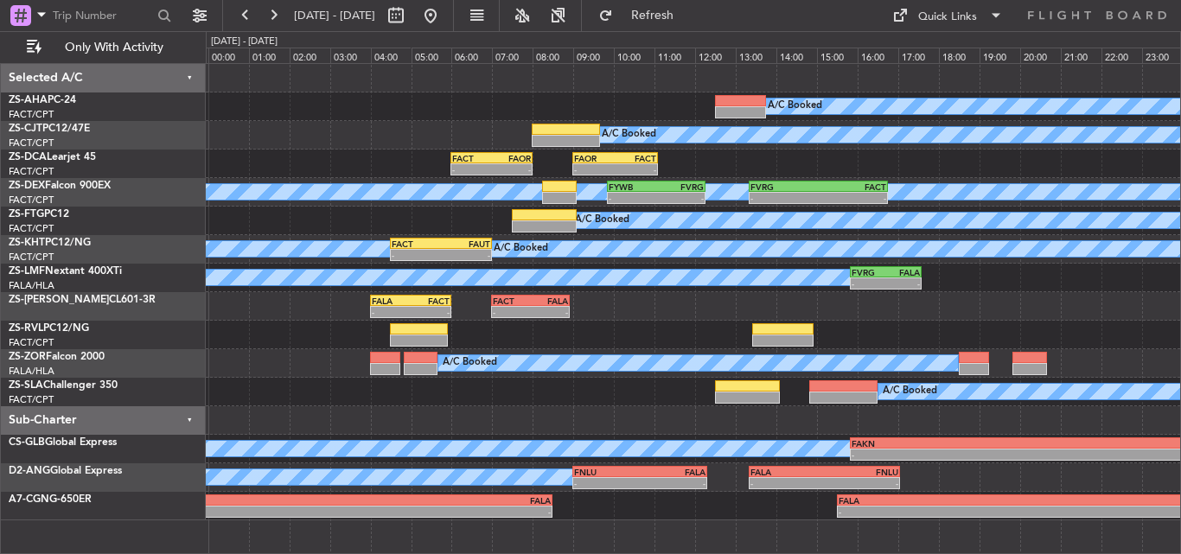
click at [523, 112] on div "A/C Booked" at bounding box center [693, 106] width 974 height 29
click at [444, 11] on button at bounding box center [431, 16] width 28 height 28
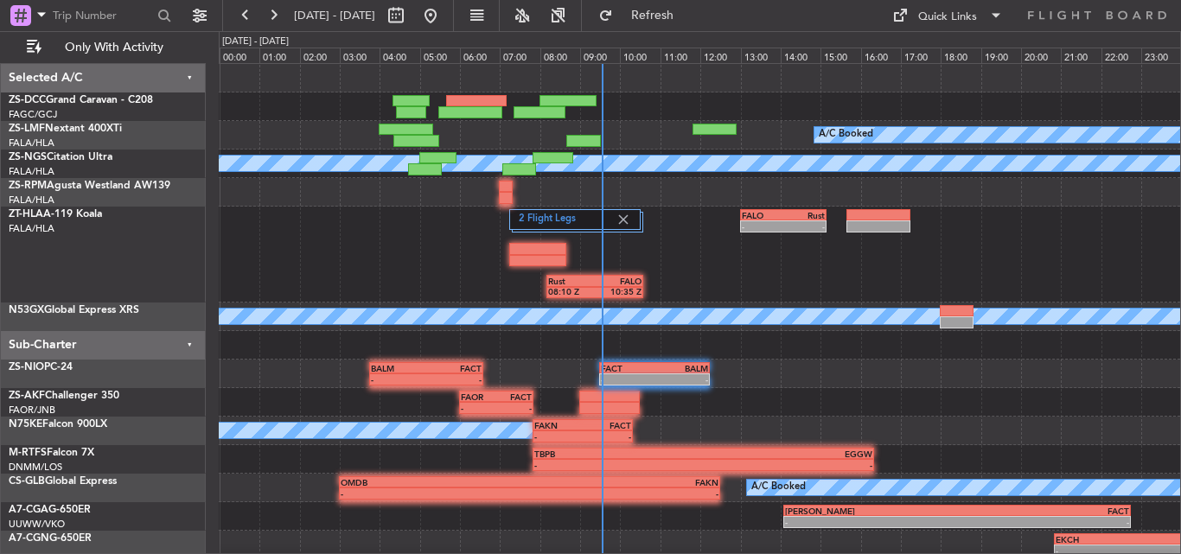
click at [366, 279] on div "- - FALO 13:00 Z Rust 15:10 Z 2 Flight Legs Rust 08:10 Z FALO 10:35 Z" at bounding box center [699, 255] width 961 height 96
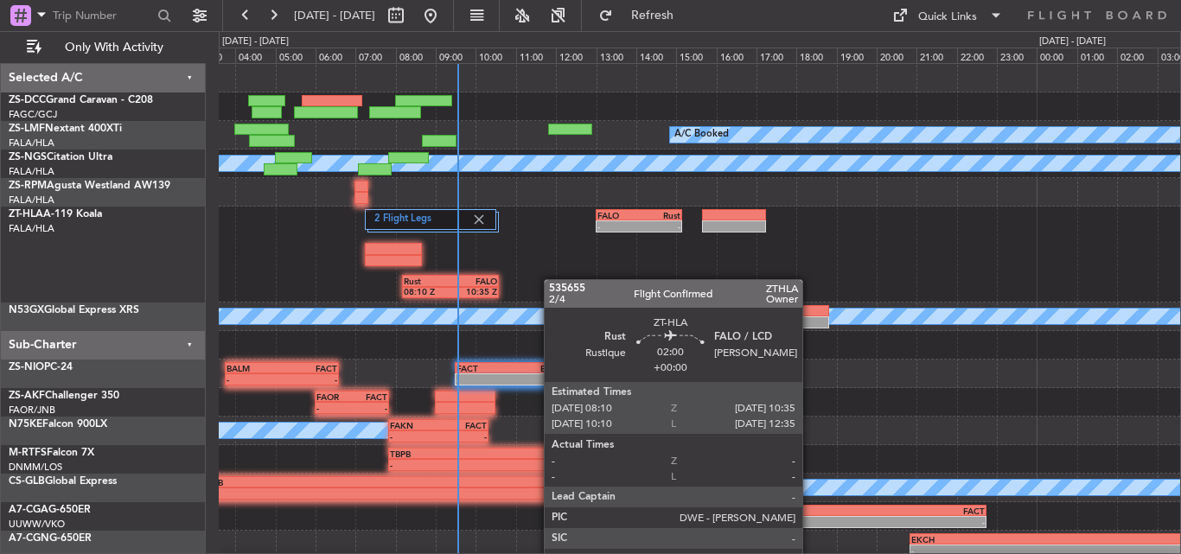
click at [489, 288] on div "- - FALO 13:00 Z Rust 15:10 Z 2 Flight Legs Rust 08:10 Z FALO 10:35 Z" at bounding box center [699, 255] width 961 height 96
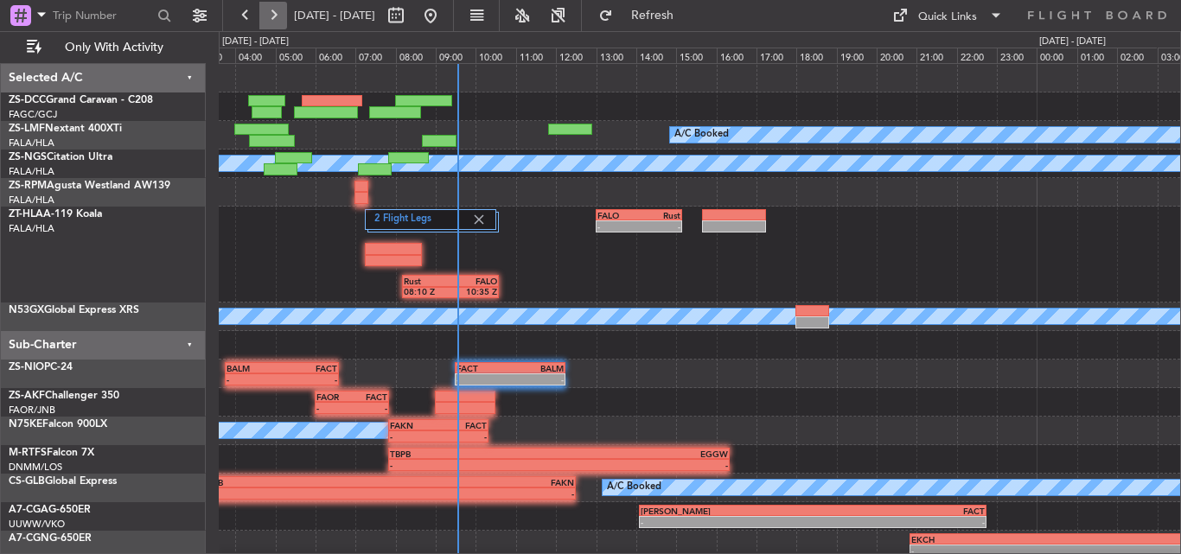
click at [266, 12] on button at bounding box center [273, 16] width 28 height 28
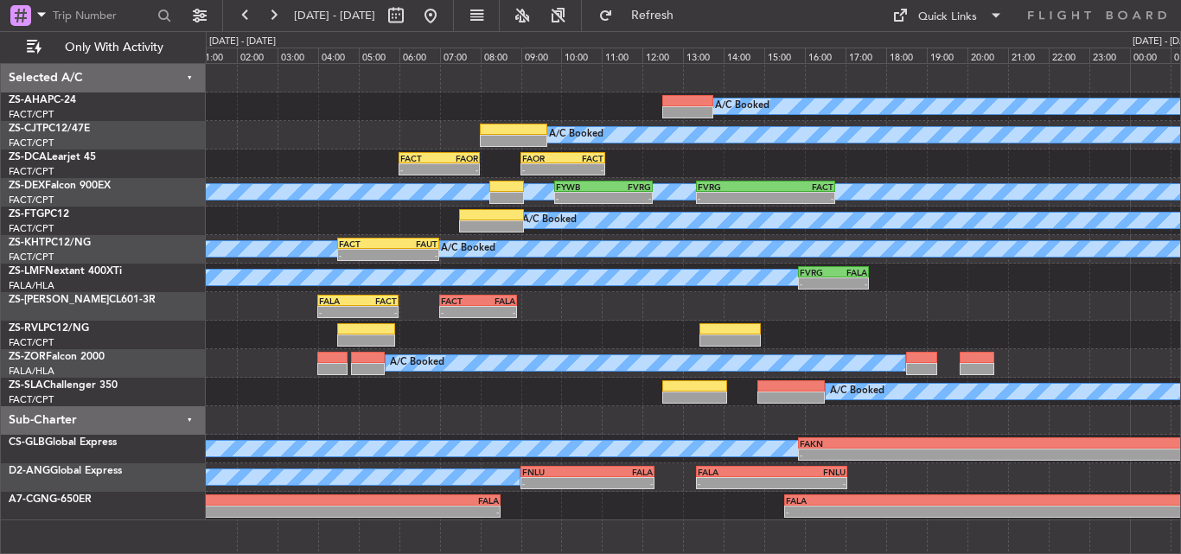
click at [365, 99] on div "A/C Booked A/C Booked - - FACT 06:00 Z FAOR 08:00 Z - - FAOR 09:00 Z FACT 11:05…" at bounding box center [693, 292] width 974 height 456
click at [444, 10] on button at bounding box center [431, 16] width 28 height 28
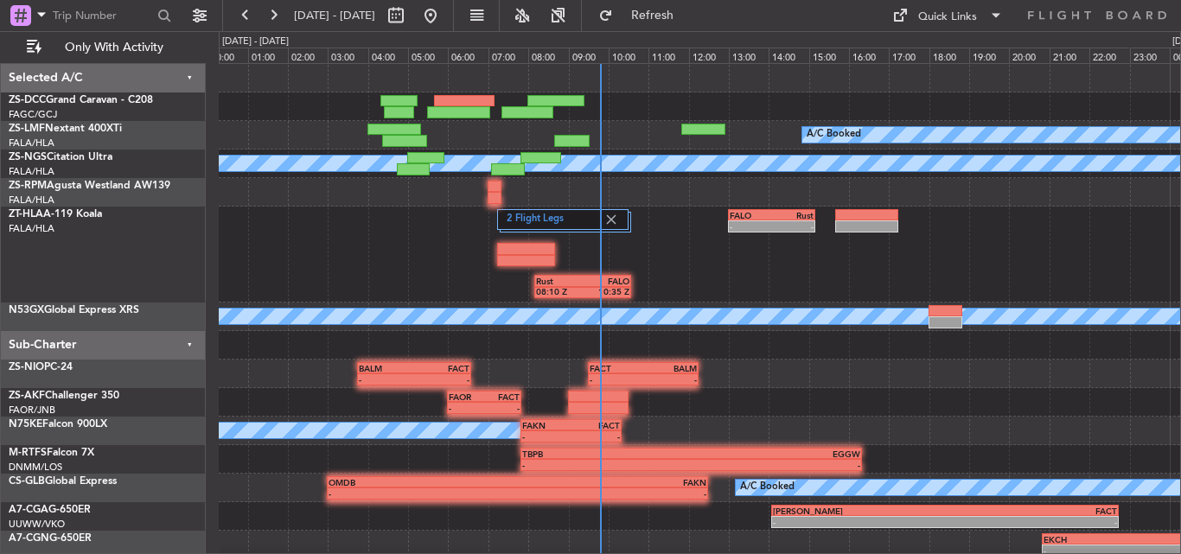
click at [375, 264] on div "2 Flight Legs - - FALO 13:00 Z Rust 15:10 Z Rust 08:10 Z FALO 10:35 Z" at bounding box center [699, 255] width 961 height 96
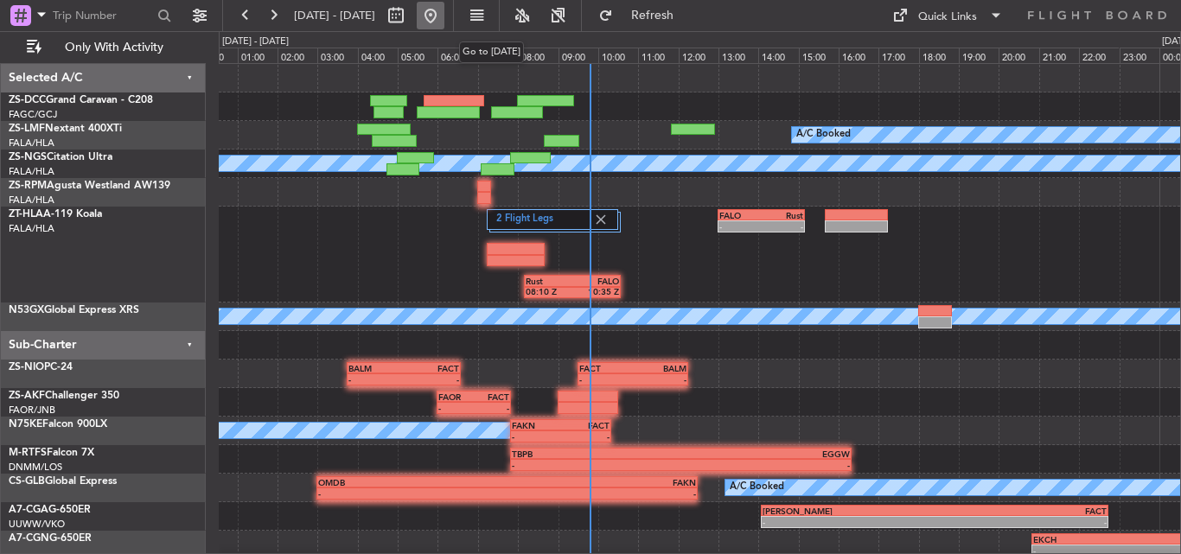
click at [444, 12] on button at bounding box center [431, 16] width 28 height 28
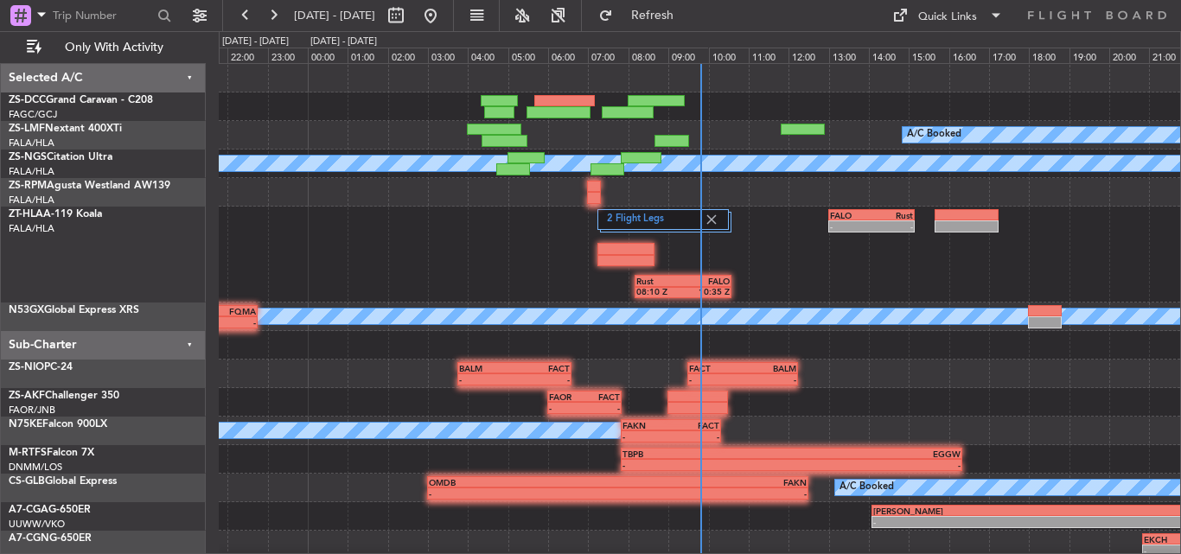
click at [478, 251] on div "2 Flight Legs - - FALO 13:00 Z Rust 15:10 Z Rust 08:10 Z FALO 10:35 Z" at bounding box center [699, 255] width 961 height 96
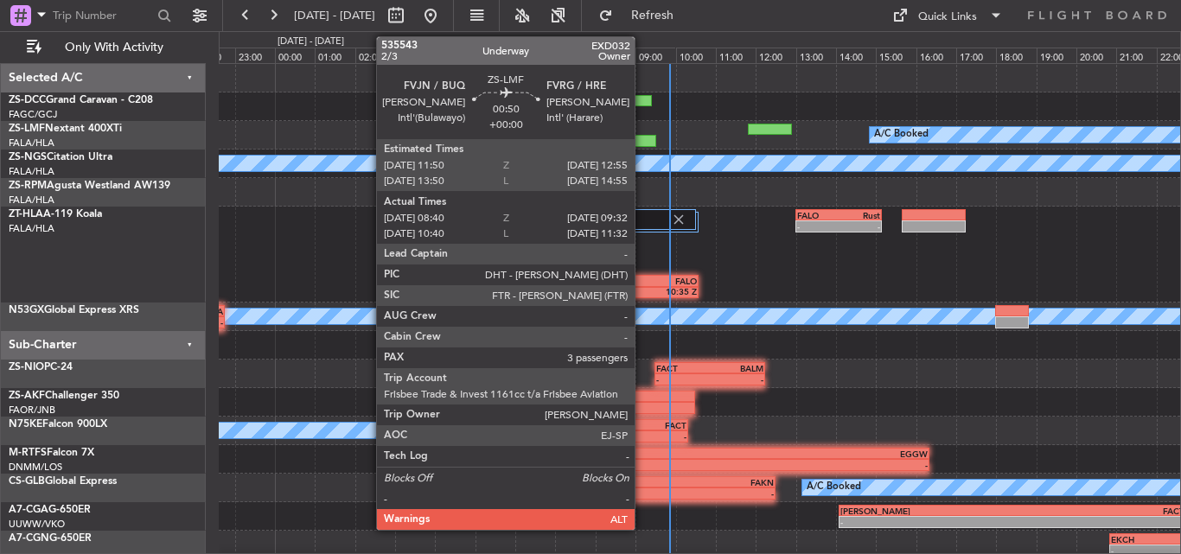
click at [642, 140] on div at bounding box center [638, 141] width 35 height 12
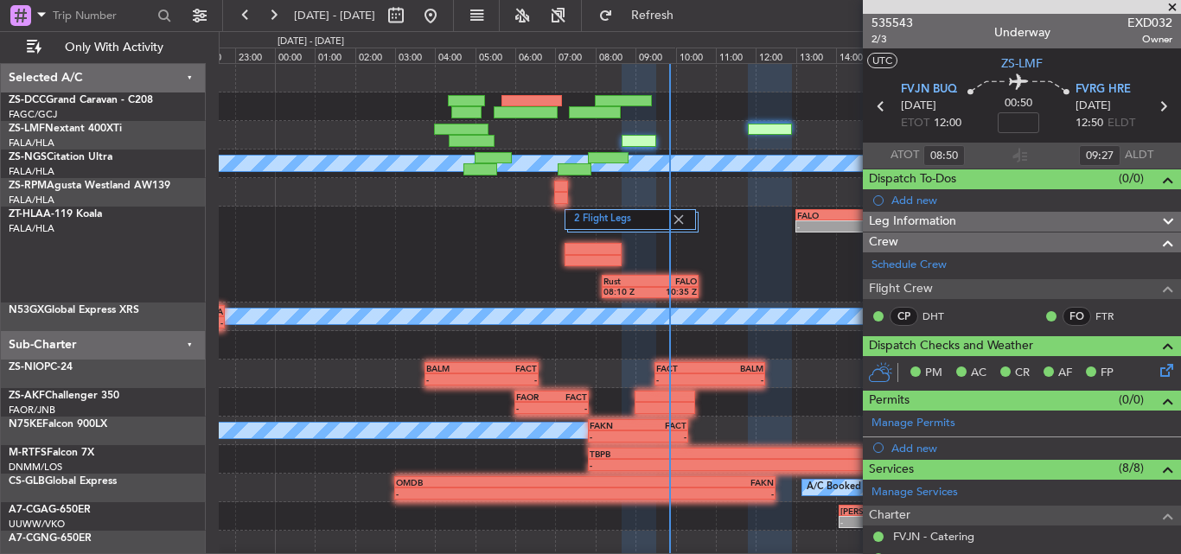
click at [1171, 1] on span at bounding box center [1171, 8] width 17 height 16
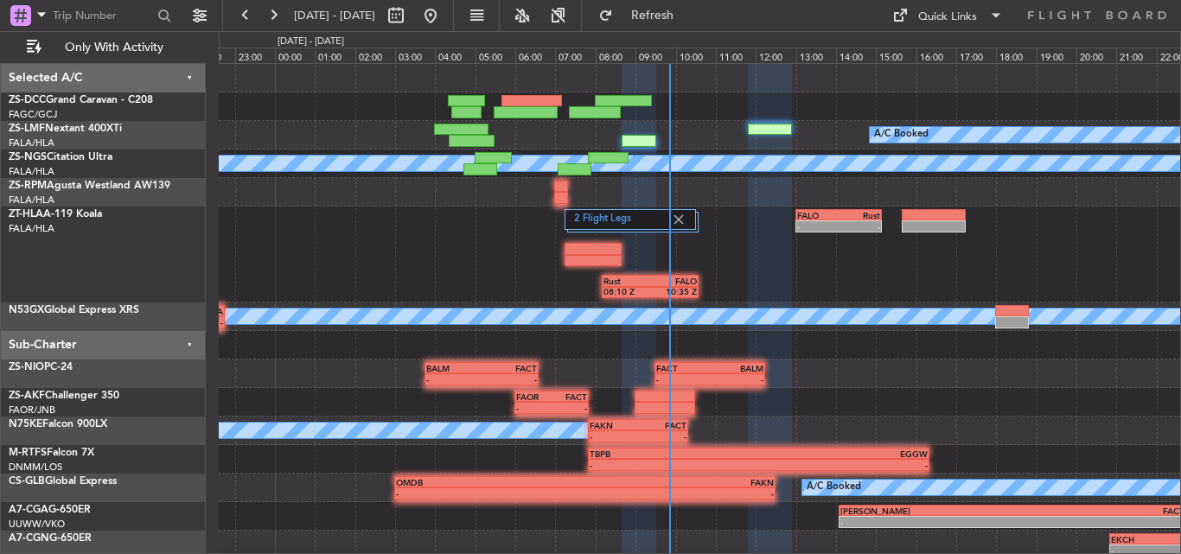
type input "0"
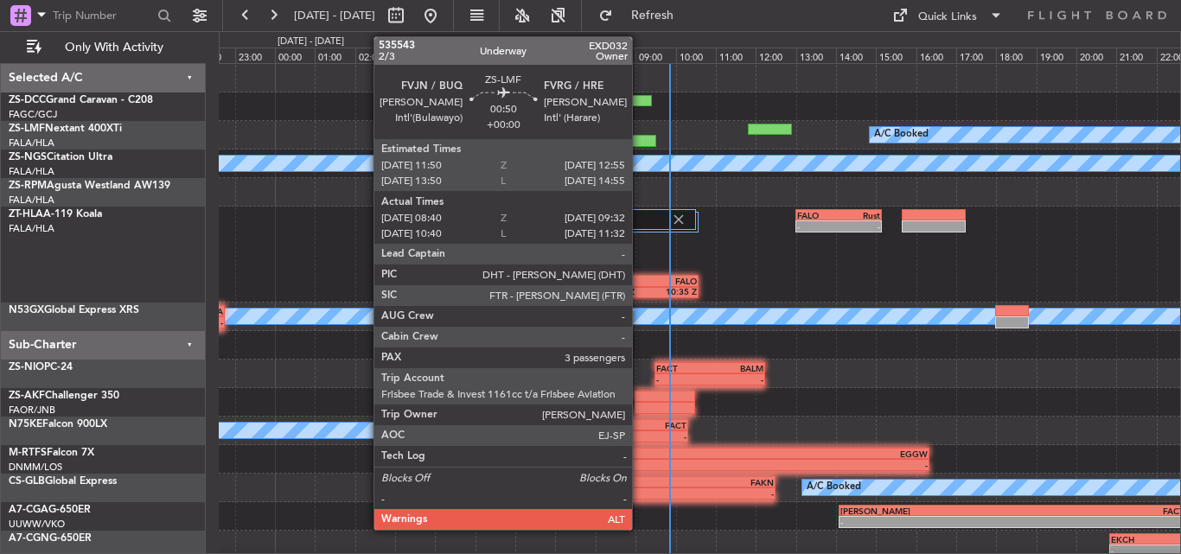
click at [640, 138] on div at bounding box center [638, 141] width 35 height 12
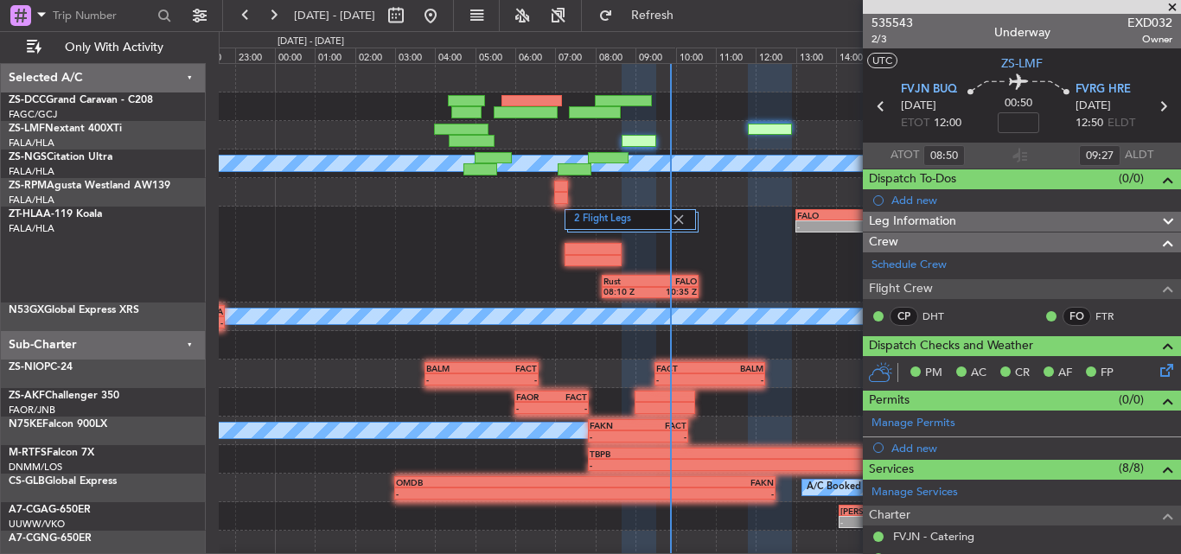
click at [1175, 9] on span at bounding box center [1171, 8] width 17 height 16
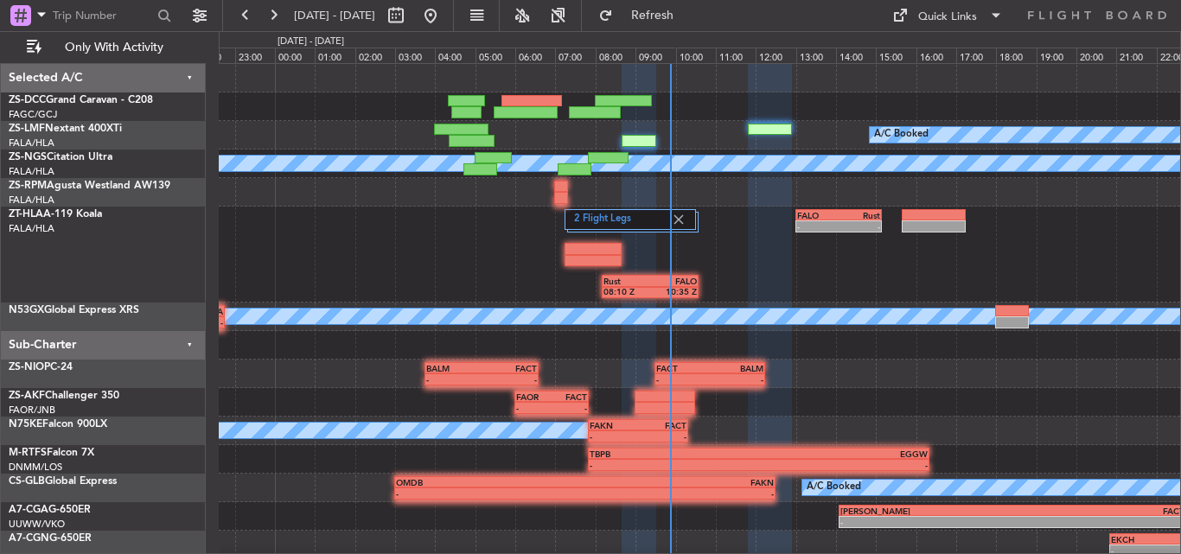
type input "0"
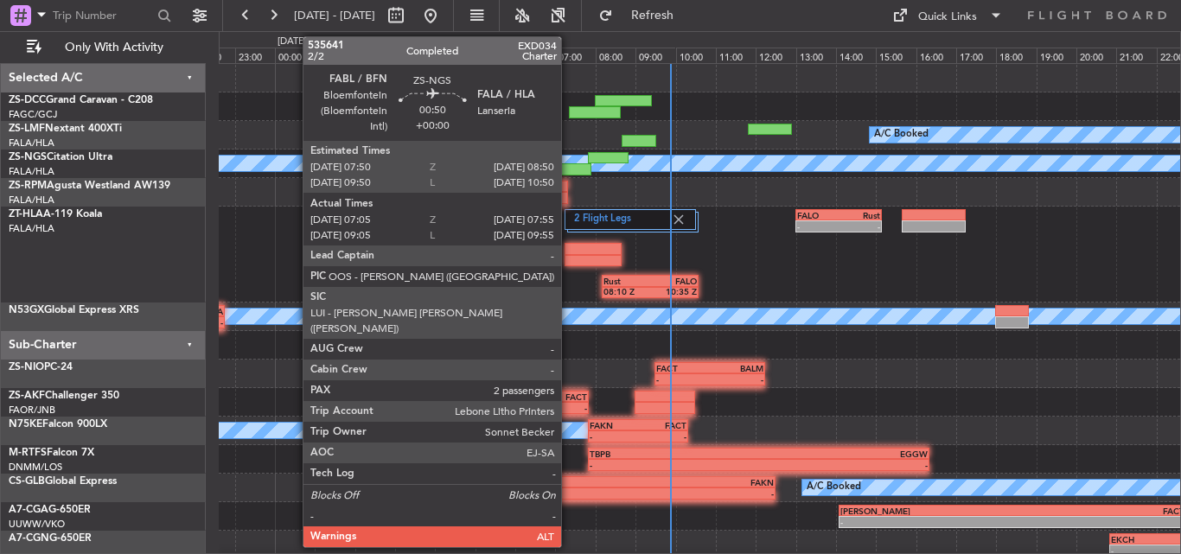
click at [569, 173] on div at bounding box center [575, 169] width 34 height 12
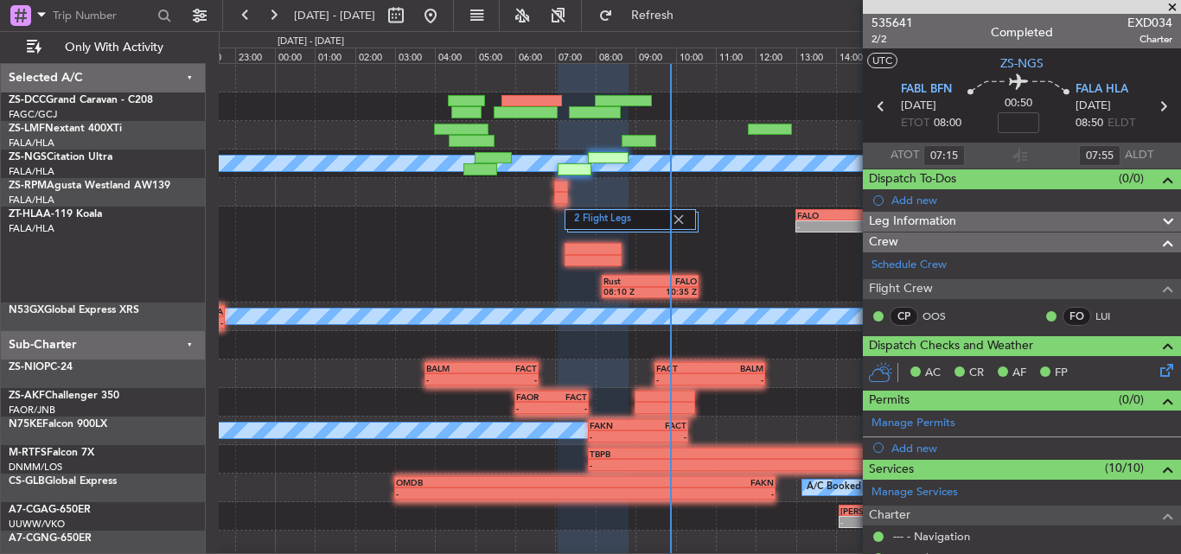
click at [1179, 10] on span at bounding box center [1171, 8] width 17 height 16
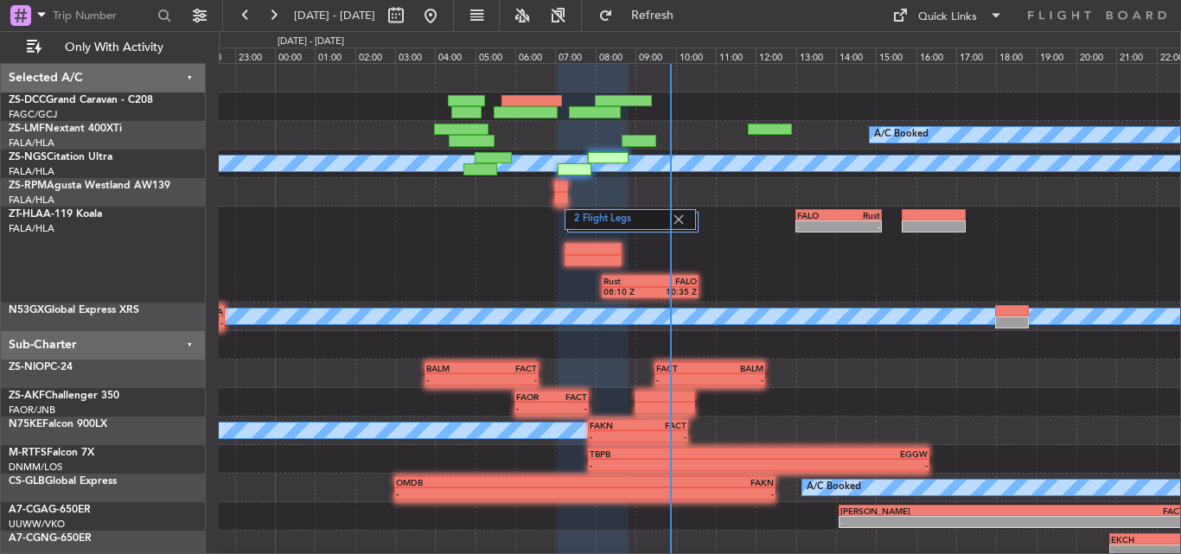
type input "0"
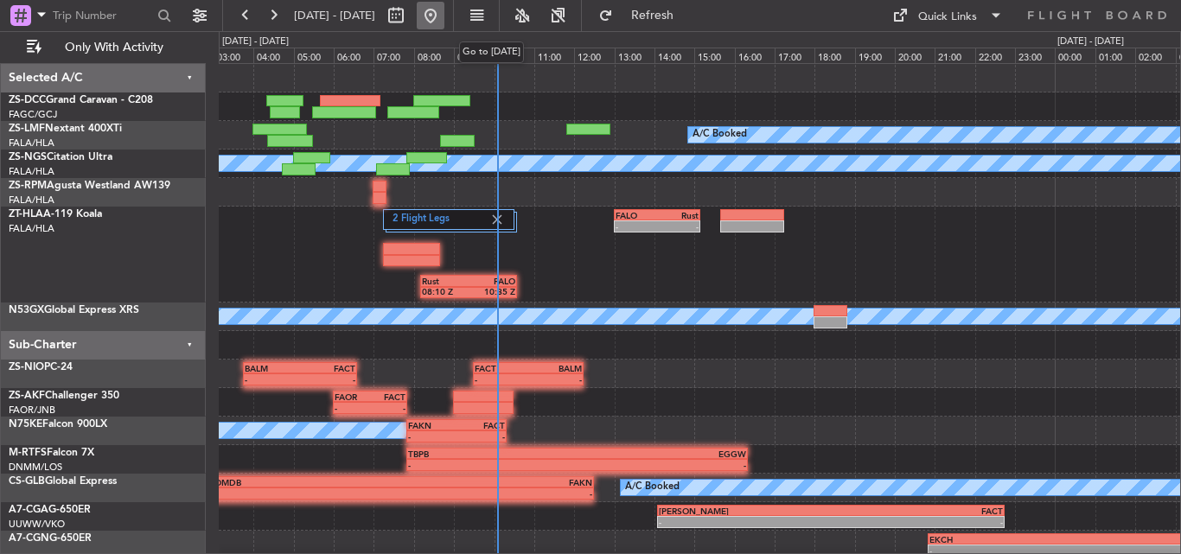
click at [444, 16] on button at bounding box center [431, 16] width 28 height 28
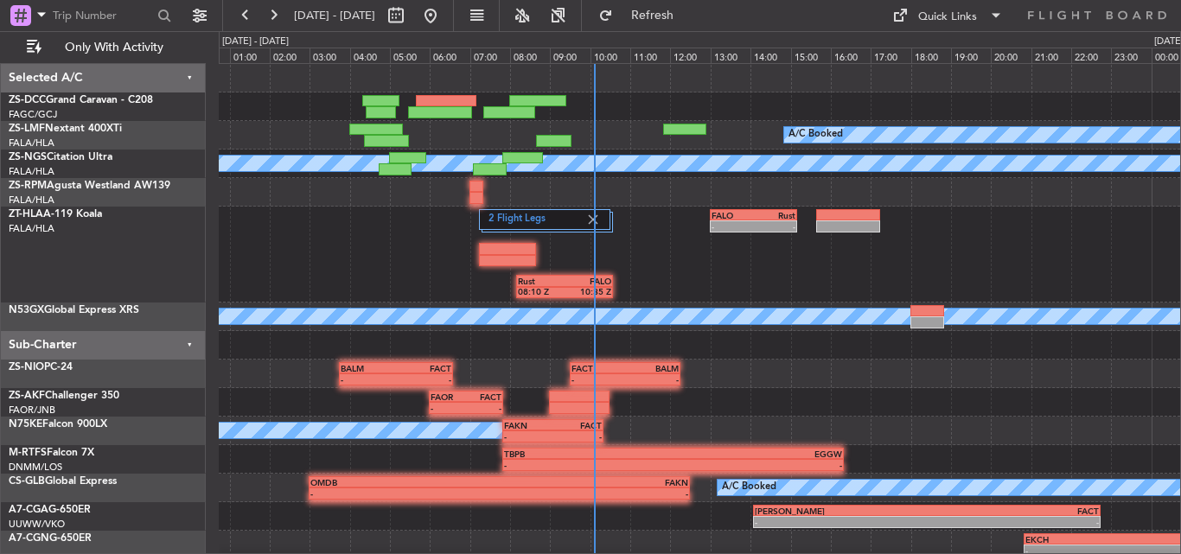
click at [380, 271] on div "2 Flight Legs - - FALO 13:00 Z Rust 15:10 Z Rust 08:10 Z FALO 10:35 Z" at bounding box center [699, 255] width 961 height 96
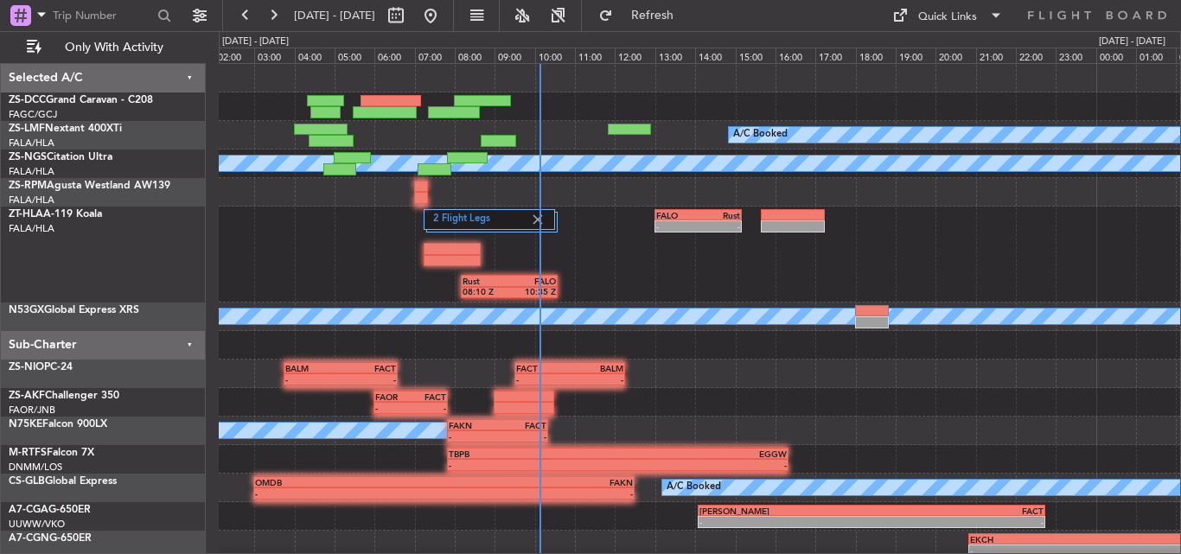
click at [321, 259] on div "2 Flight Legs - - FALO 13:00 Z Rust 15:10 Z Rust 08:10 Z FALO 10:35 Z" at bounding box center [699, 255] width 961 height 96
